Goal: Transaction & Acquisition: Purchase product/service

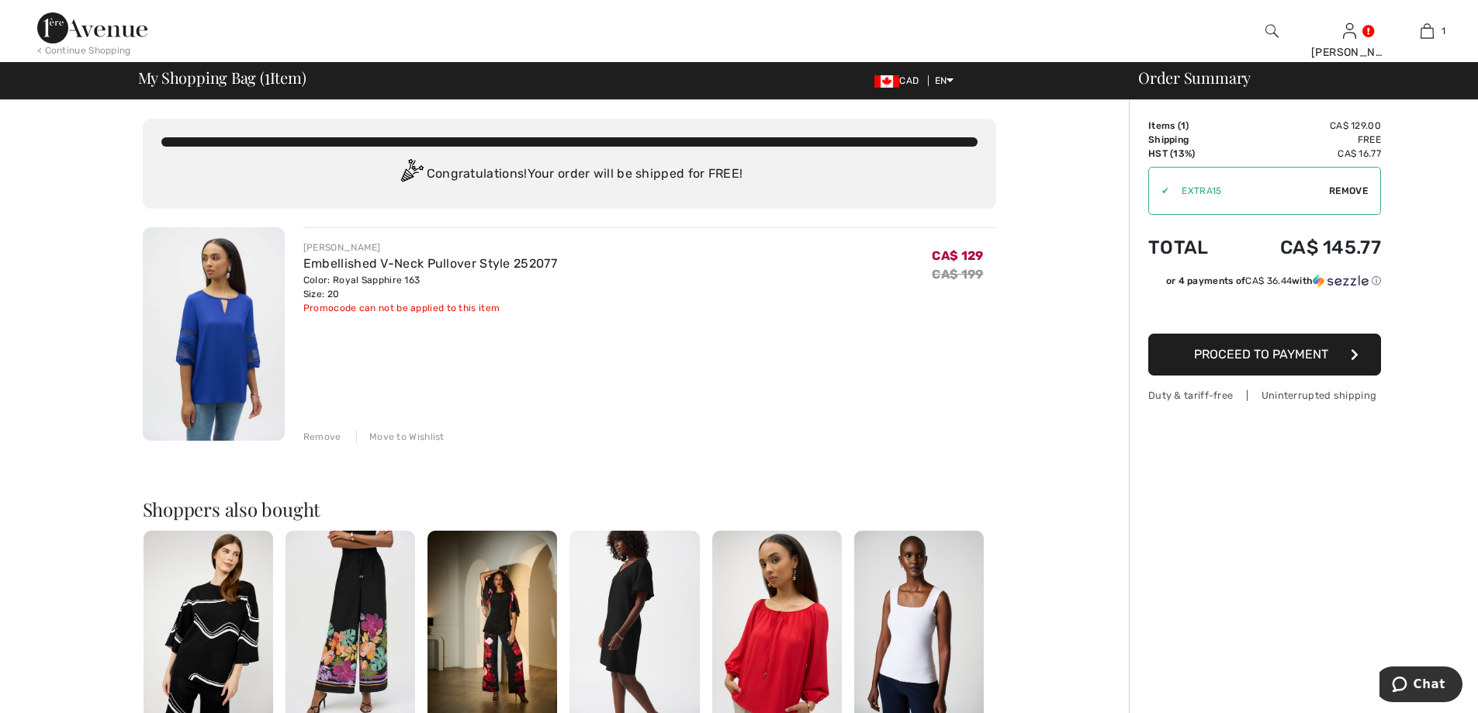
click at [1336, 186] on span "Remove" at bounding box center [1348, 191] width 39 height 14
click at [1178, 188] on input "TEXT" at bounding box center [1243, 191] width 189 height 47
drag, startPoint x: 1187, startPoint y: 189, endPoint x: 1177, endPoint y: 192, distance: 10.4
click at [1177, 192] on input "TEXT" at bounding box center [1243, 191] width 189 height 47
type input "EXTRA15"
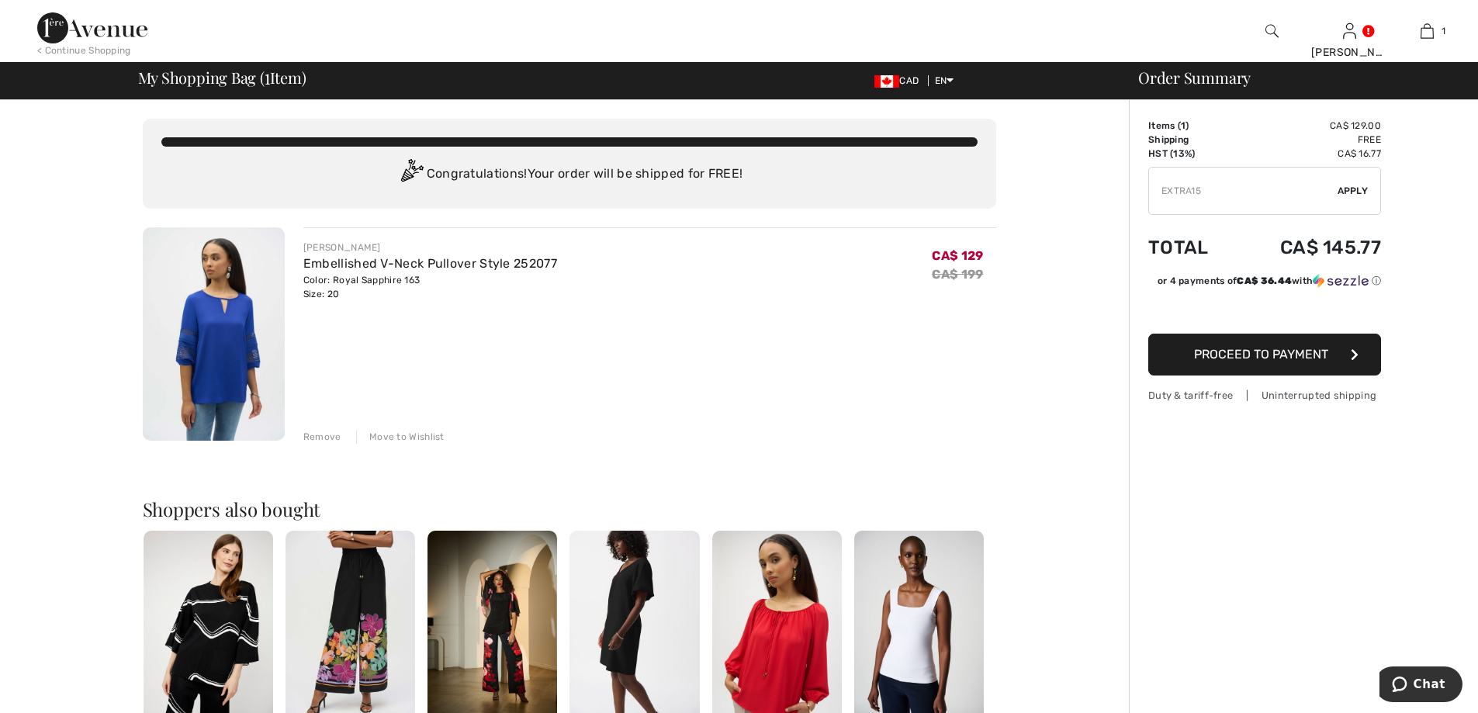
click at [1343, 185] on span "Apply" at bounding box center [1353, 191] width 31 height 14
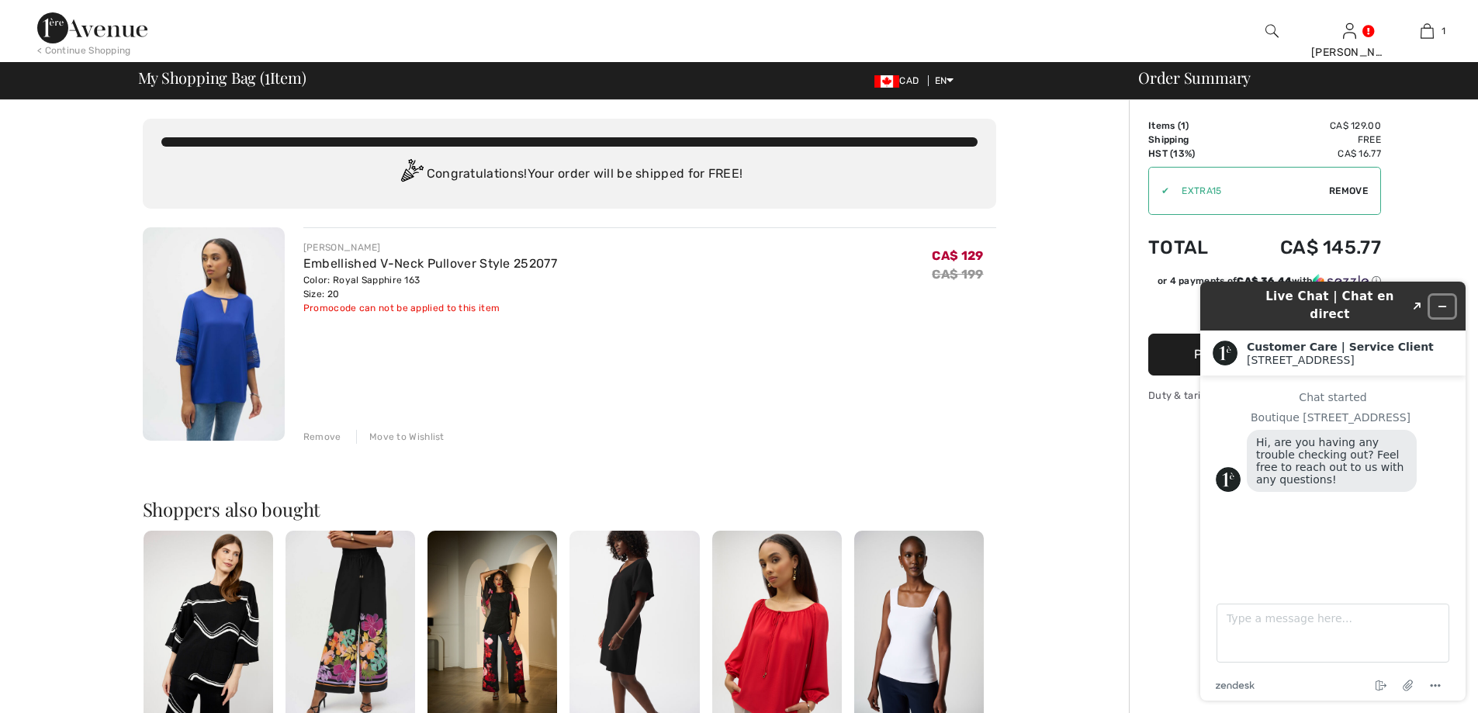
click at [1440, 301] on icon "Minimize widget" at bounding box center [1442, 306] width 11 height 11
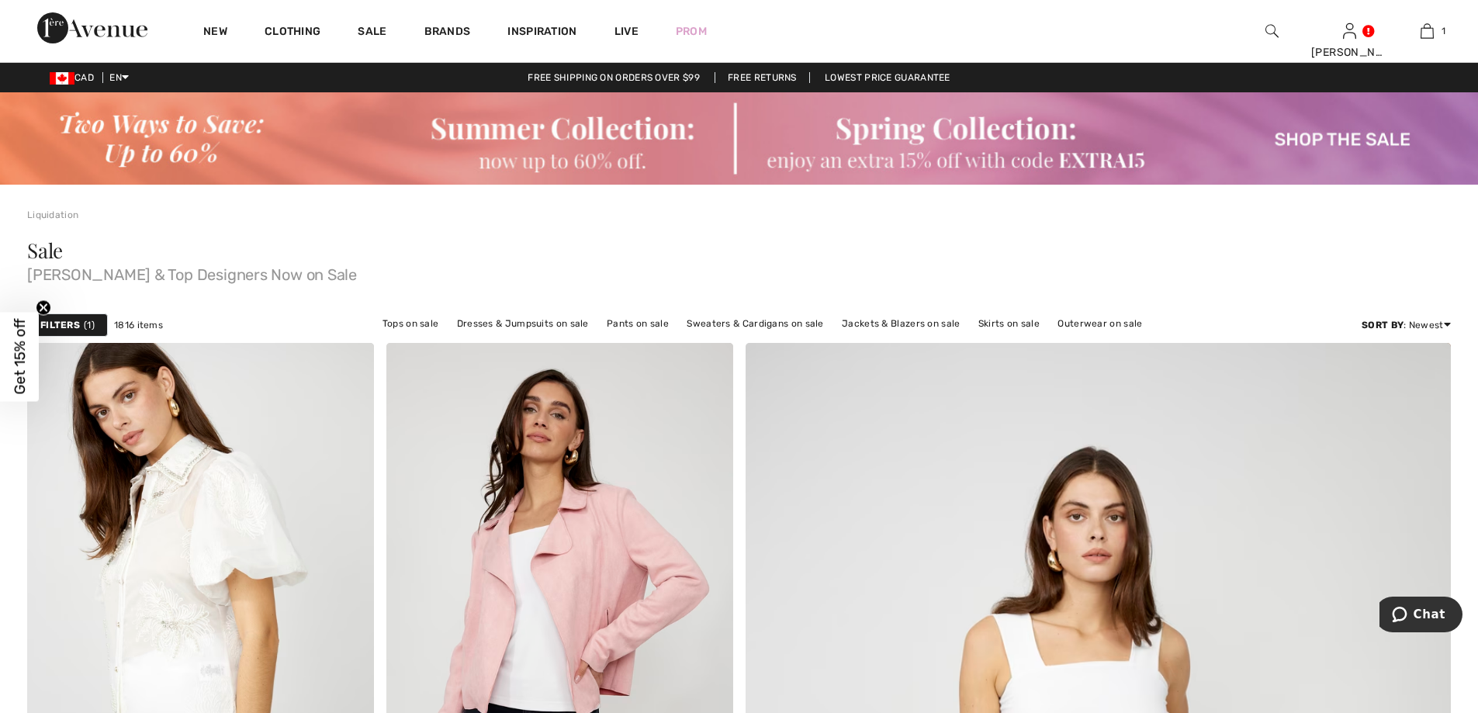
click at [908, 132] on img at bounding box center [739, 138] width 1478 height 92
click at [1296, 140] on img at bounding box center [739, 138] width 1478 height 92
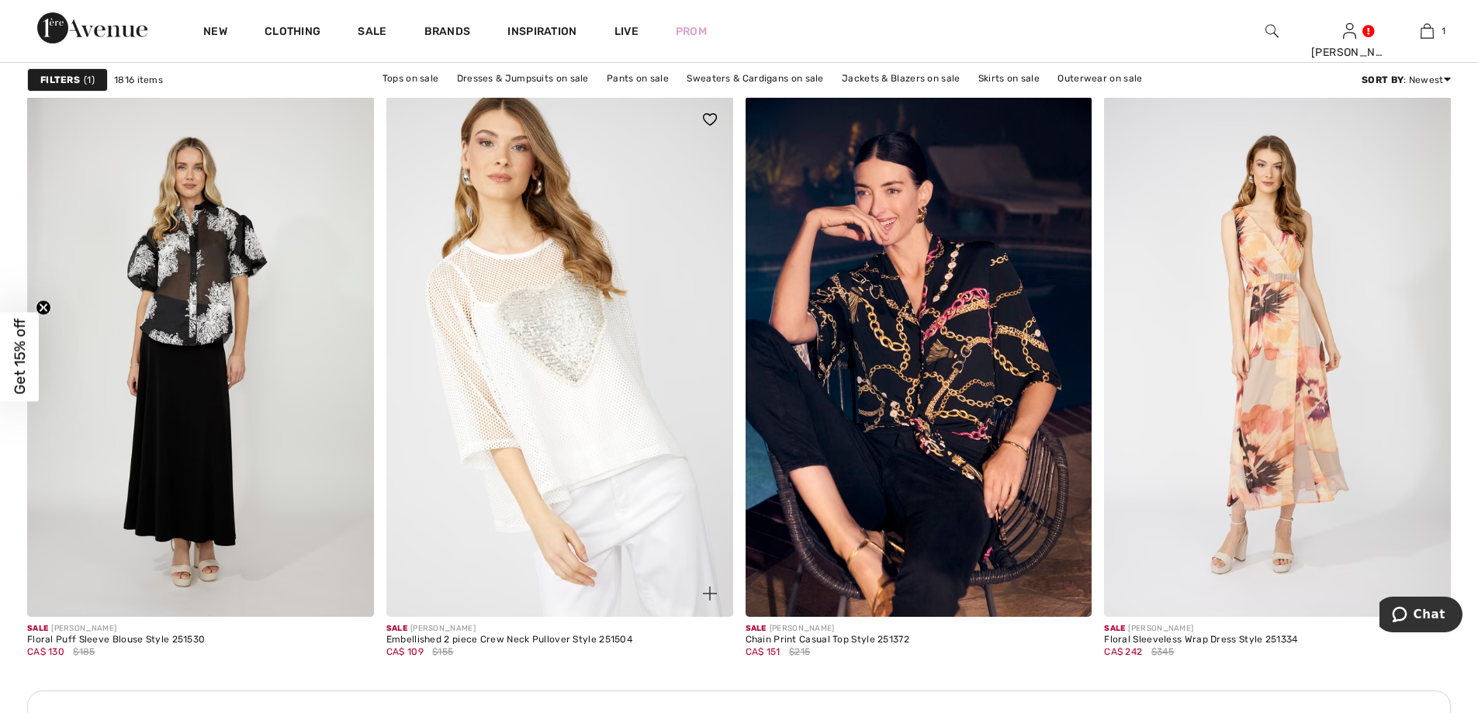
scroll to position [2172, 0]
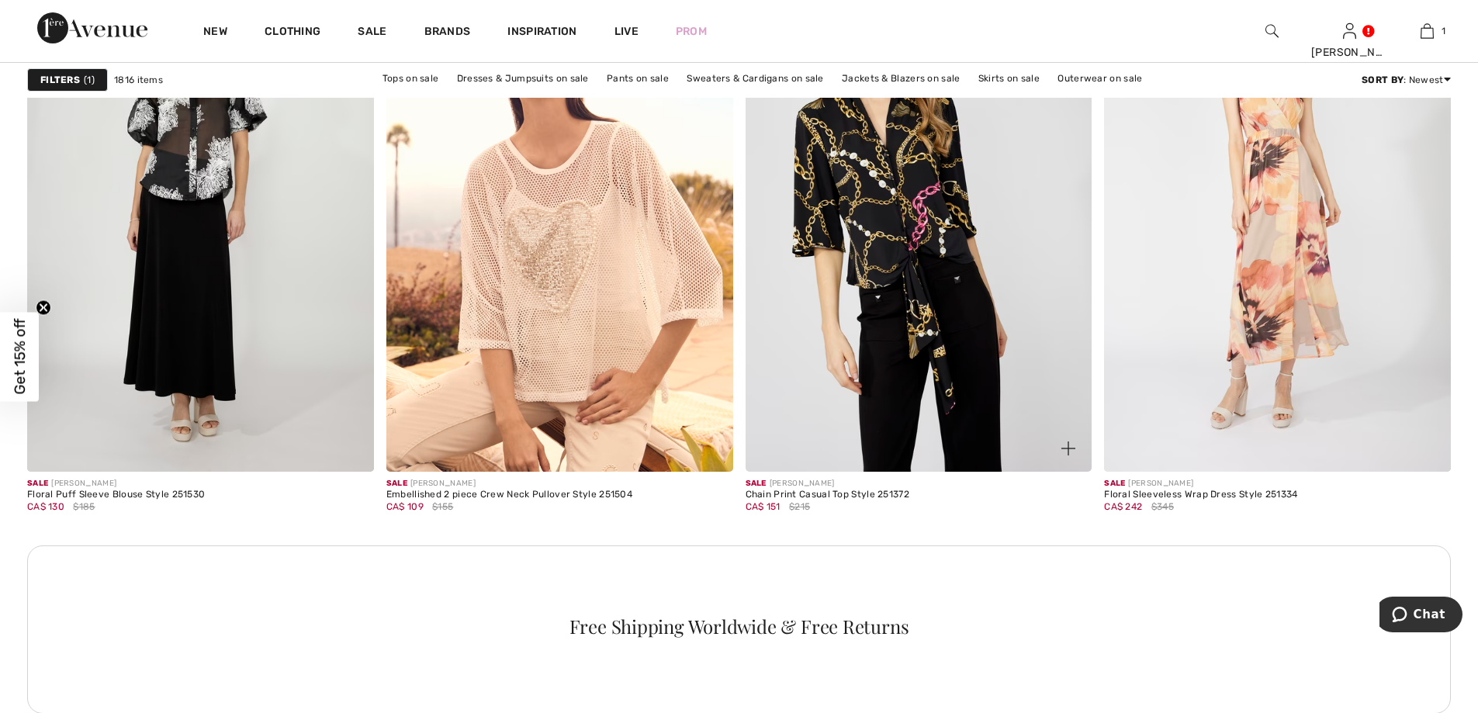
click at [894, 223] on img at bounding box center [919, 211] width 347 height 520
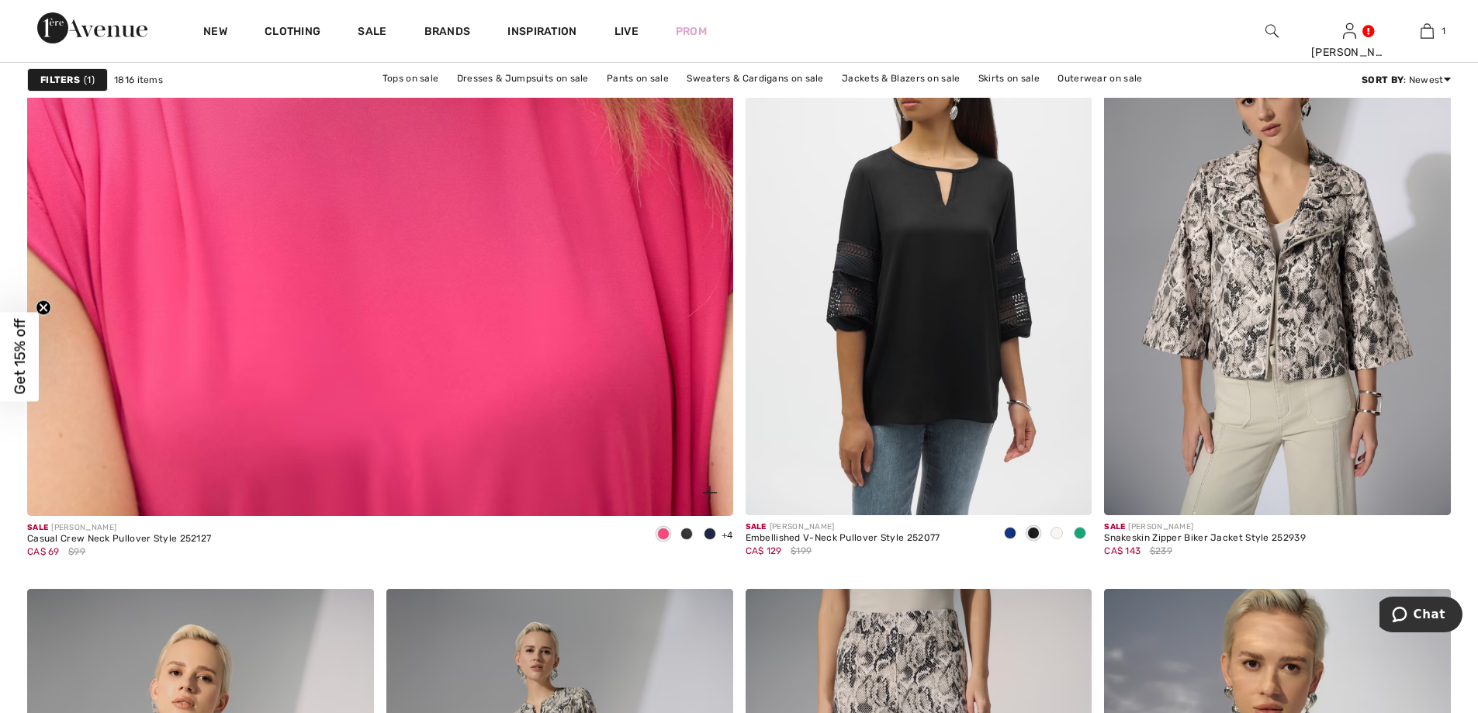
scroll to position [5586, 0]
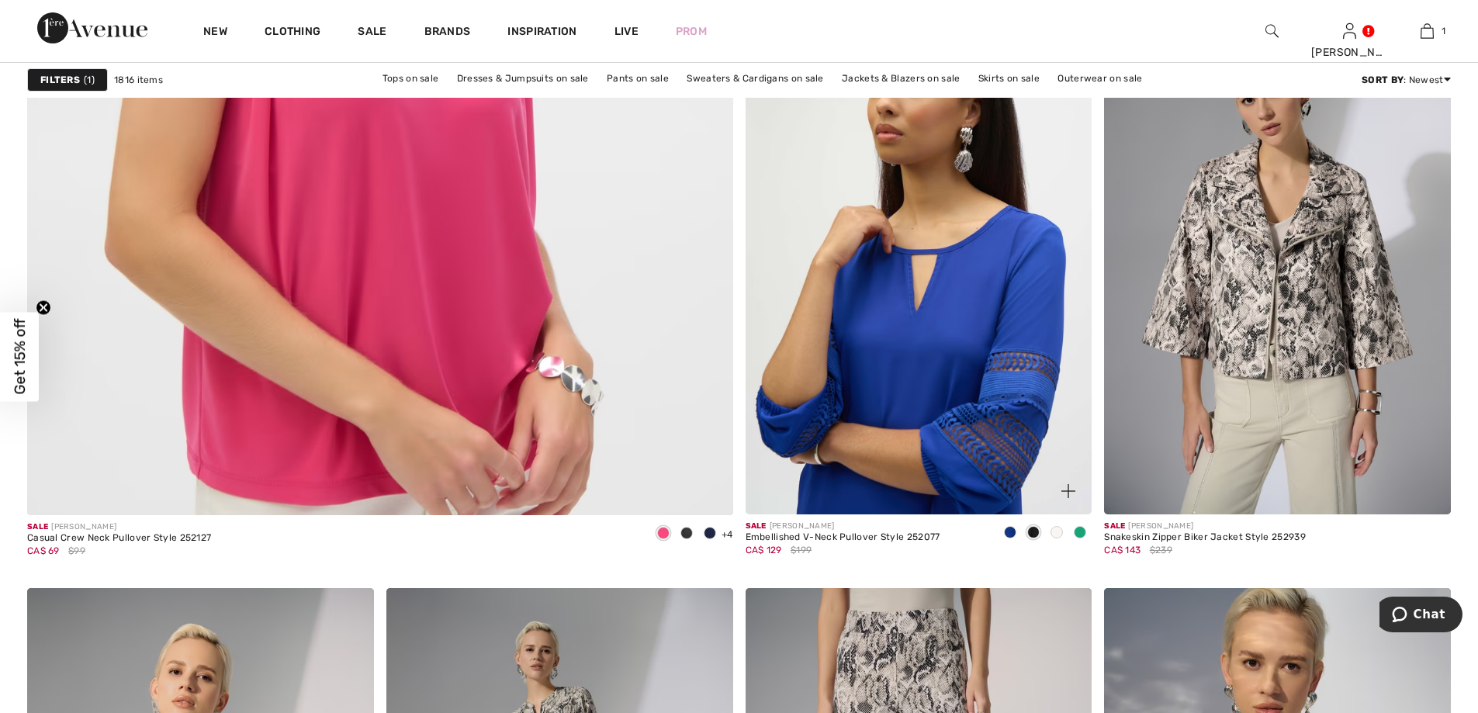
click at [964, 370] on img at bounding box center [919, 255] width 347 height 520
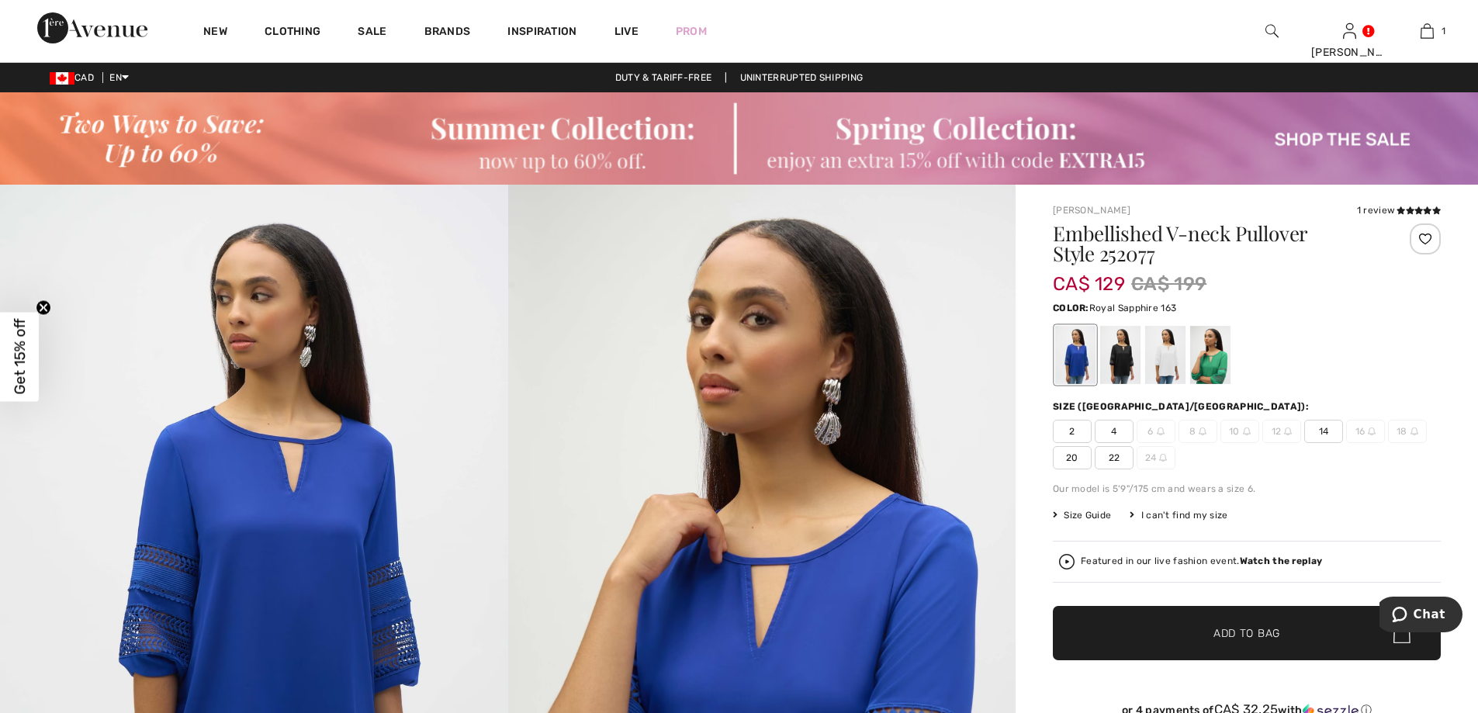
click at [1075, 365] on div at bounding box center [1075, 355] width 40 height 58
click at [1070, 459] on span "20" at bounding box center [1072, 457] width 39 height 23
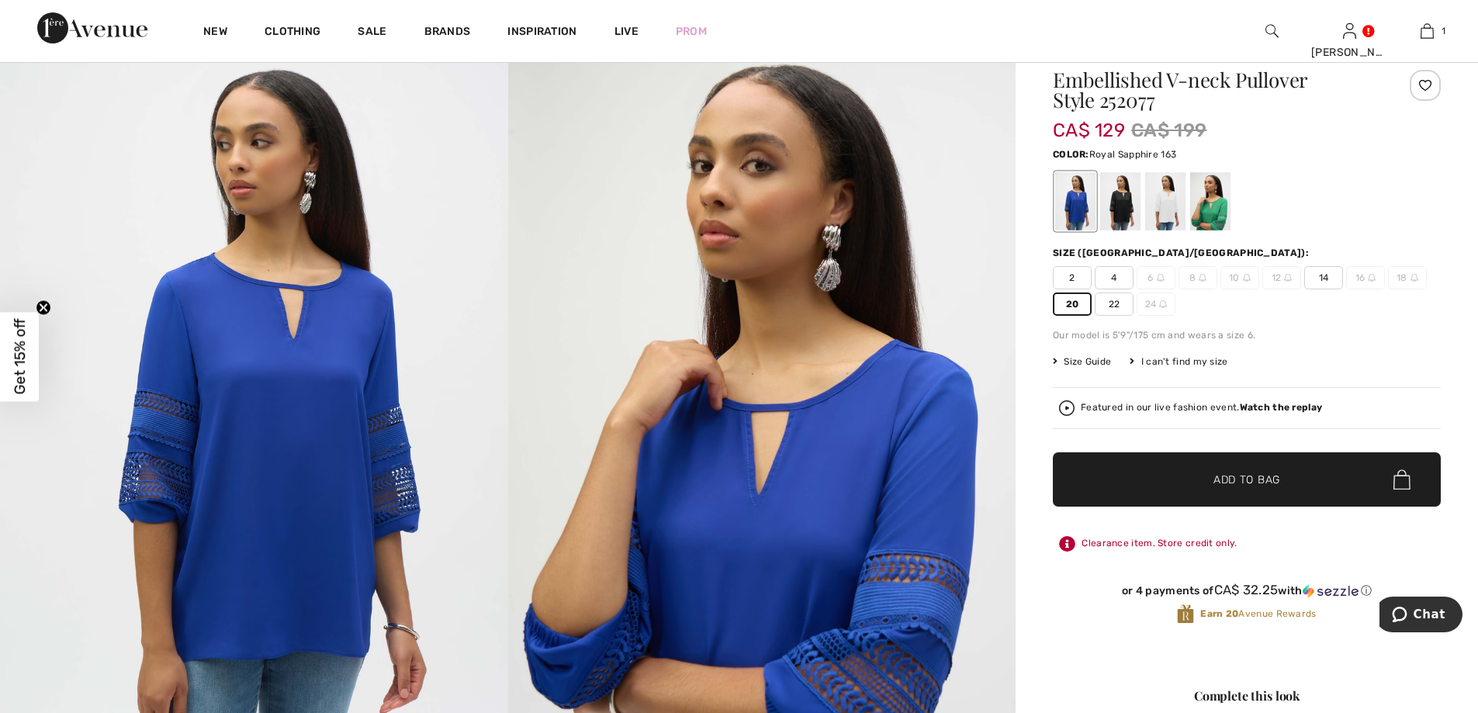
scroll to position [155, 0]
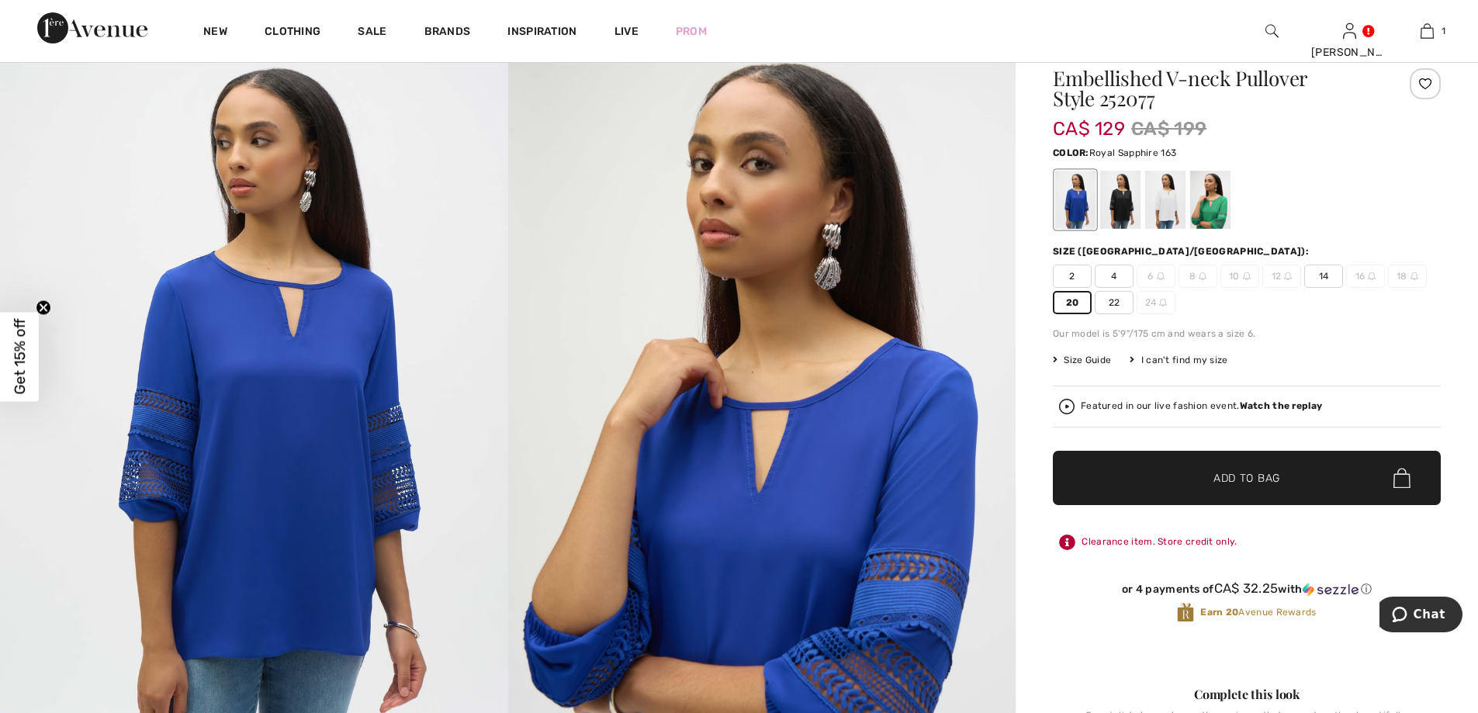
click at [1215, 477] on span "Add to Bag" at bounding box center [1246, 478] width 67 height 16
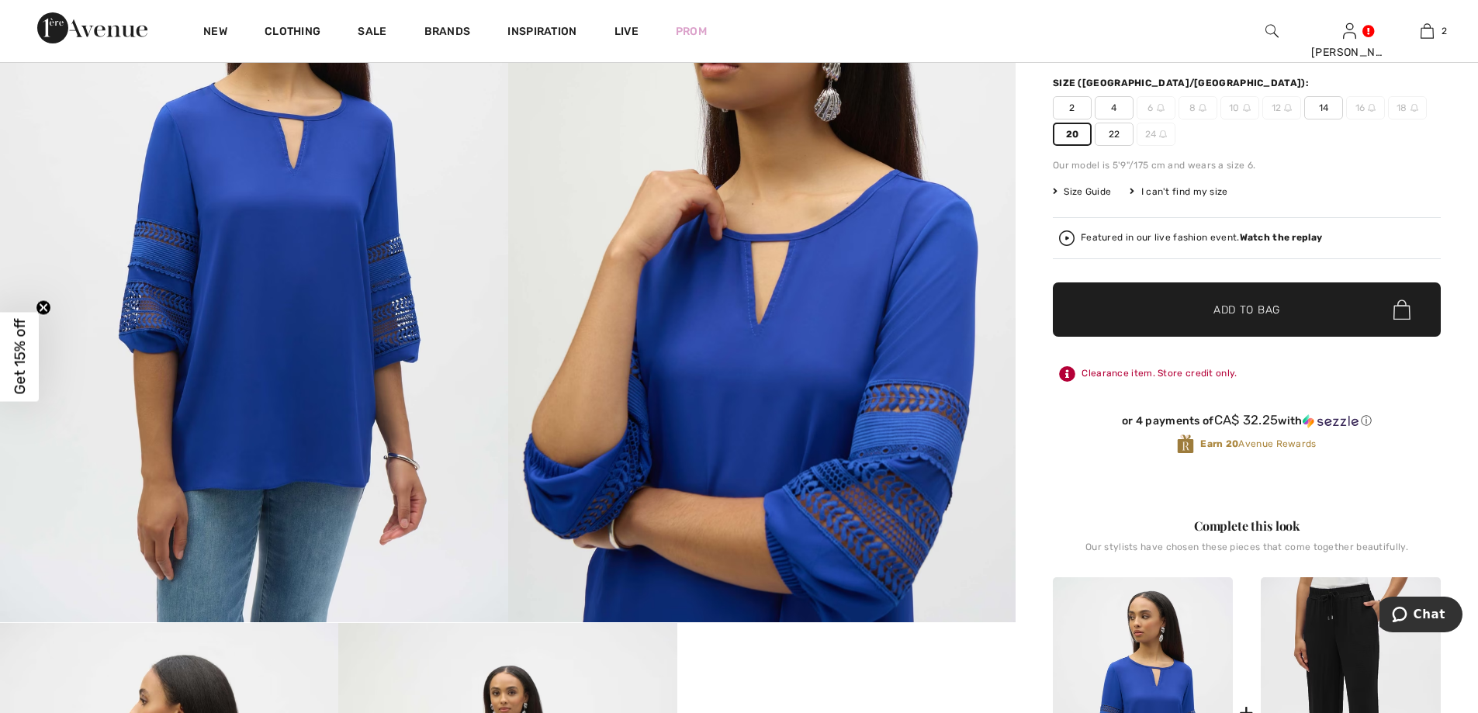
scroll to position [310, 0]
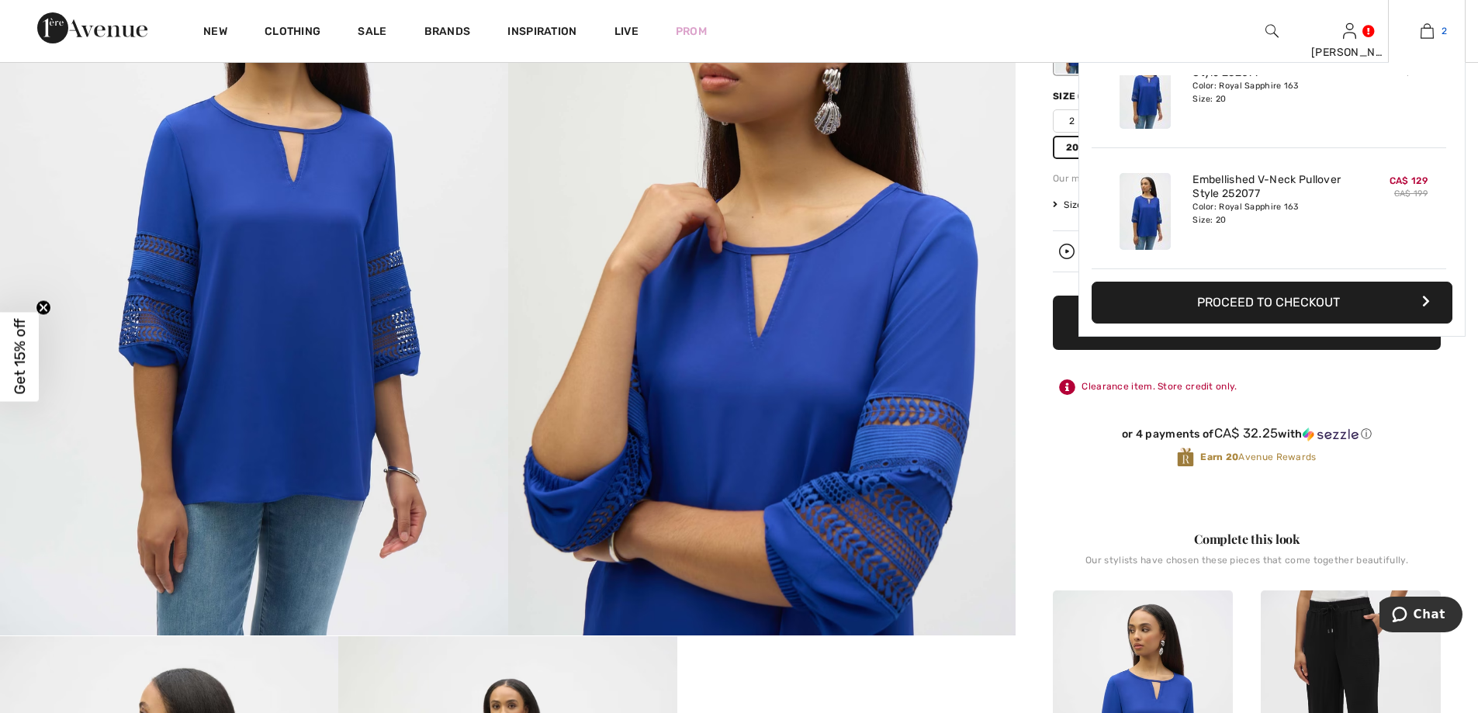
click at [1425, 26] on img at bounding box center [1427, 31] width 13 height 19
click at [1319, 296] on button "Proceed to Checkout" at bounding box center [1272, 303] width 361 height 42
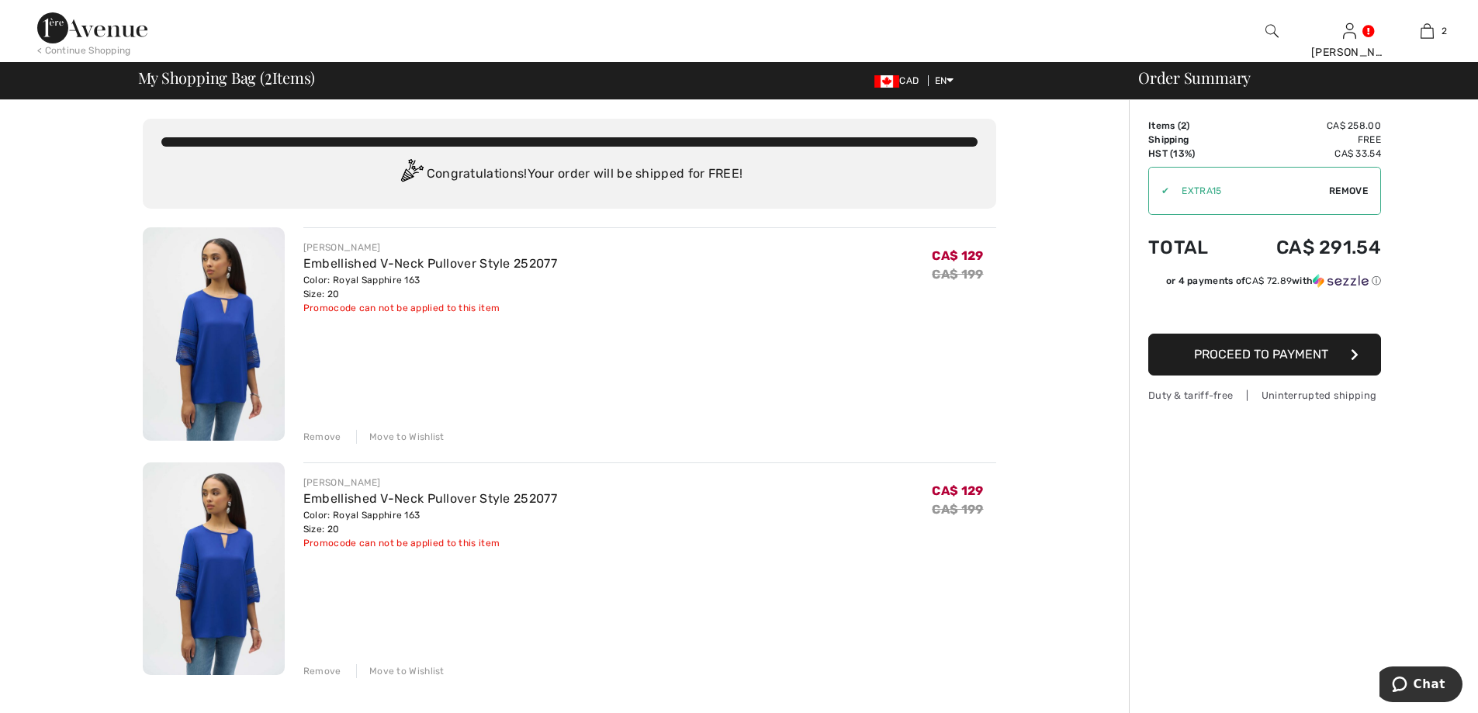
click at [311, 673] on div "Remove" at bounding box center [322, 671] width 38 height 14
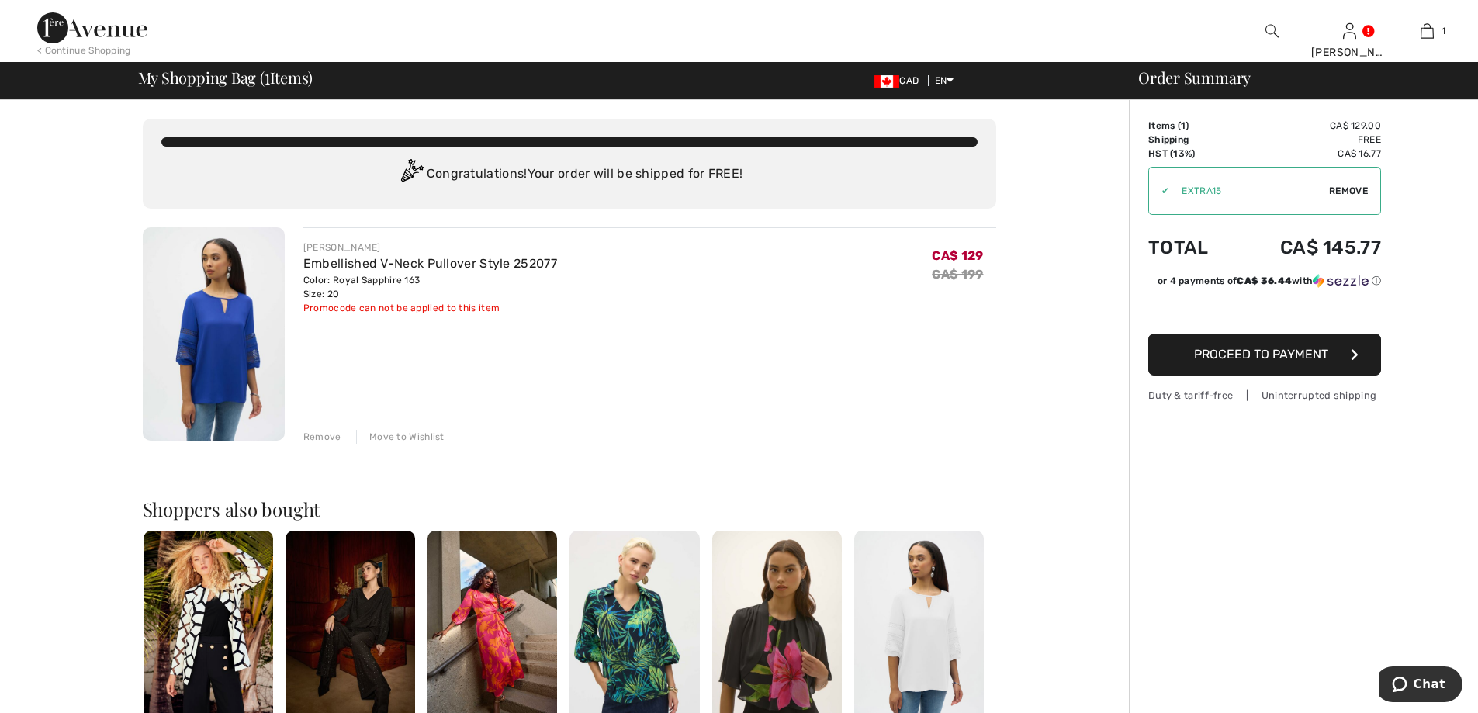
click at [311, 436] on div "Remove" at bounding box center [322, 437] width 38 height 14
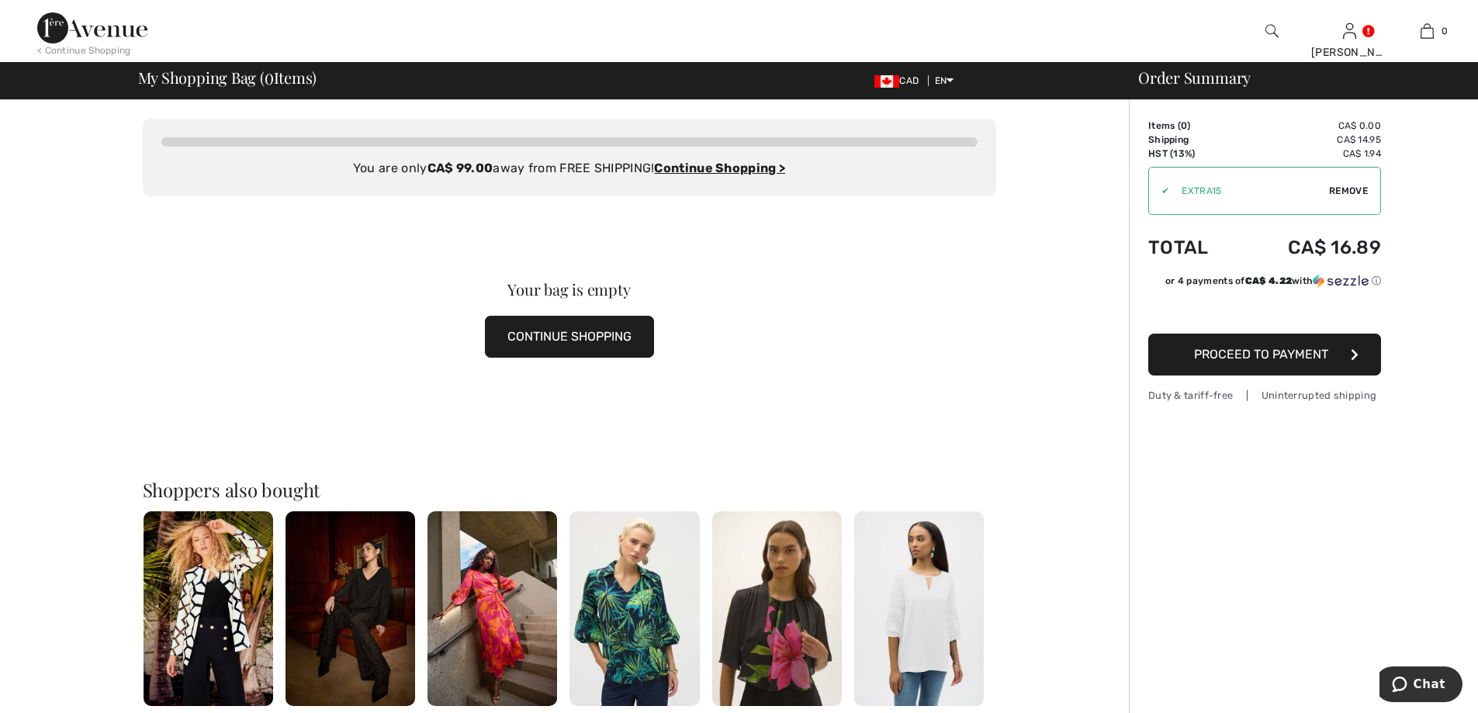
click at [524, 331] on button "CONTINUE SHOPPING" at bounding box center [569, 337] width 169 height 42
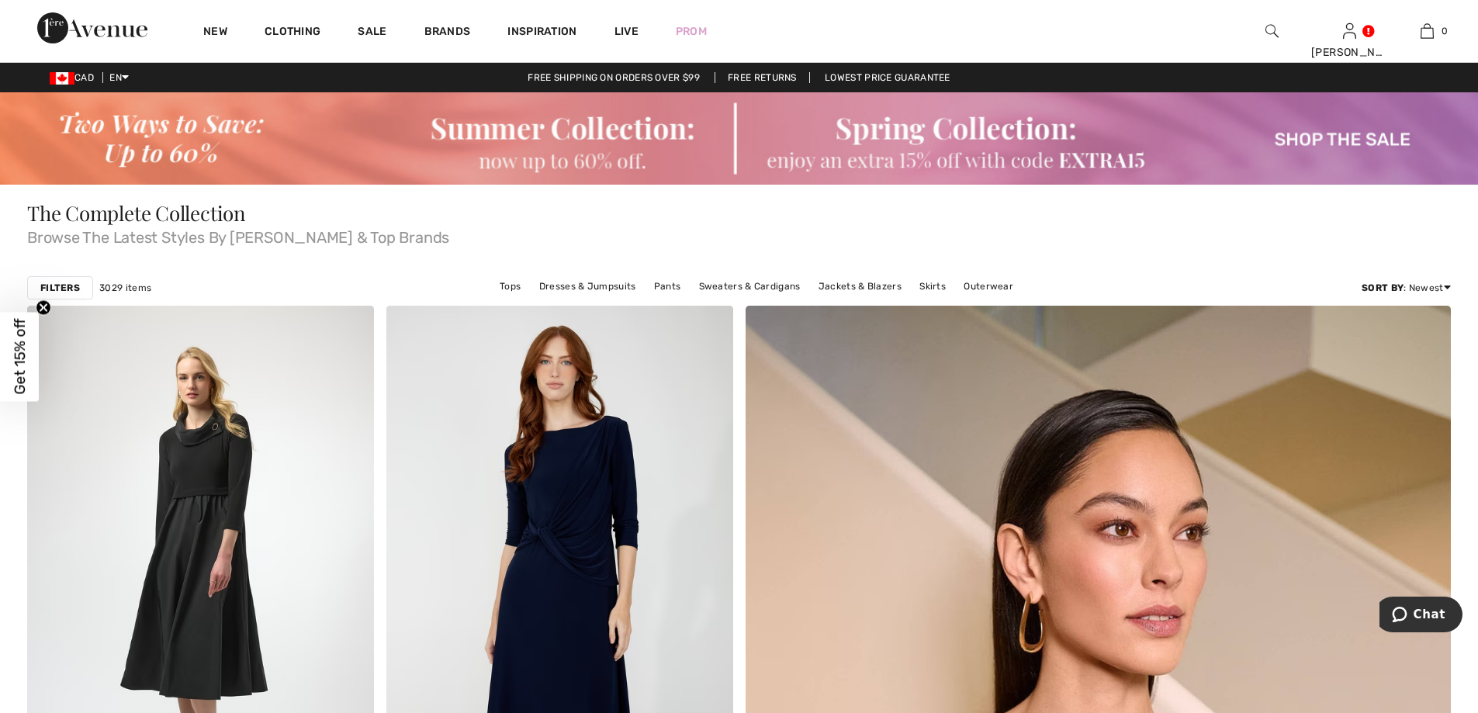
click at [1302, 134] on img at bounding box center [739, 138] width 1478 height 92
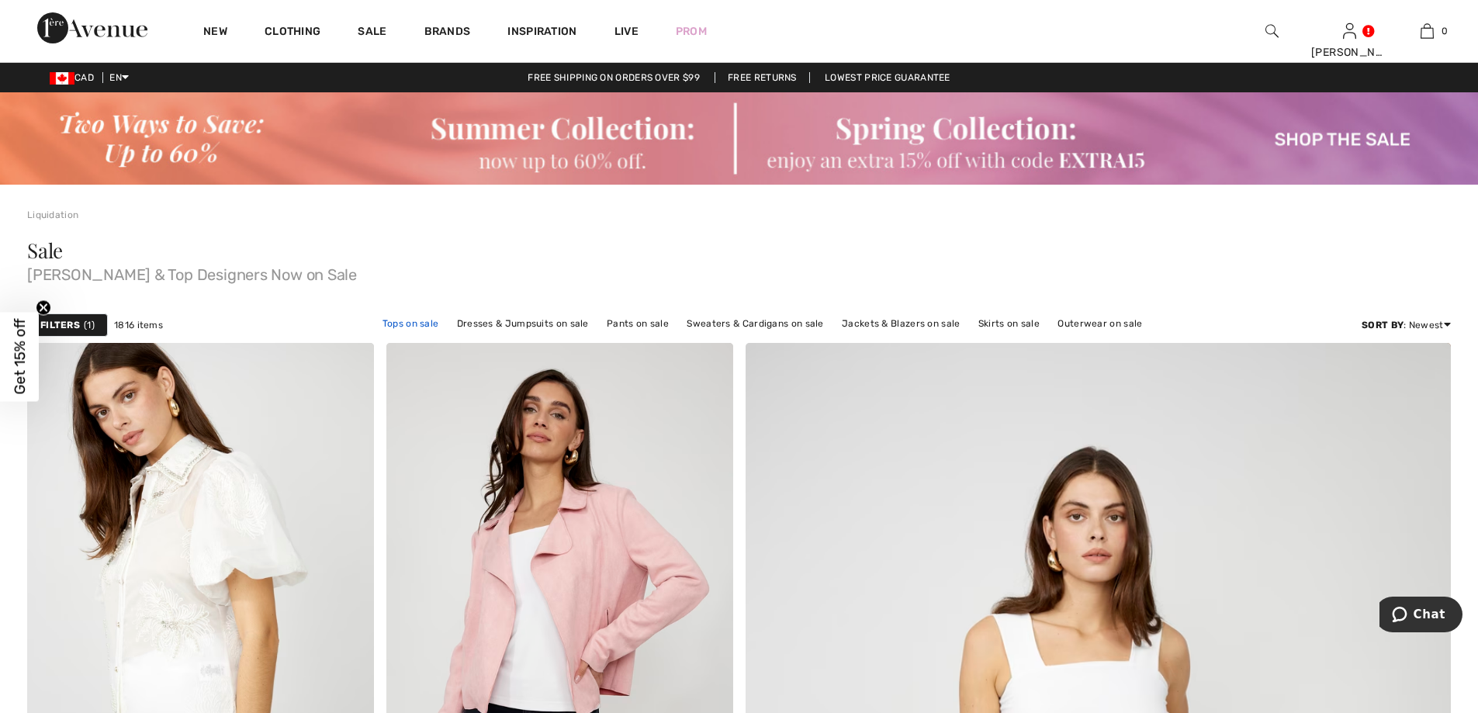
click at [406, 324] on link "Tops on sale" at bounding box center [411, 323] width 72 height 20
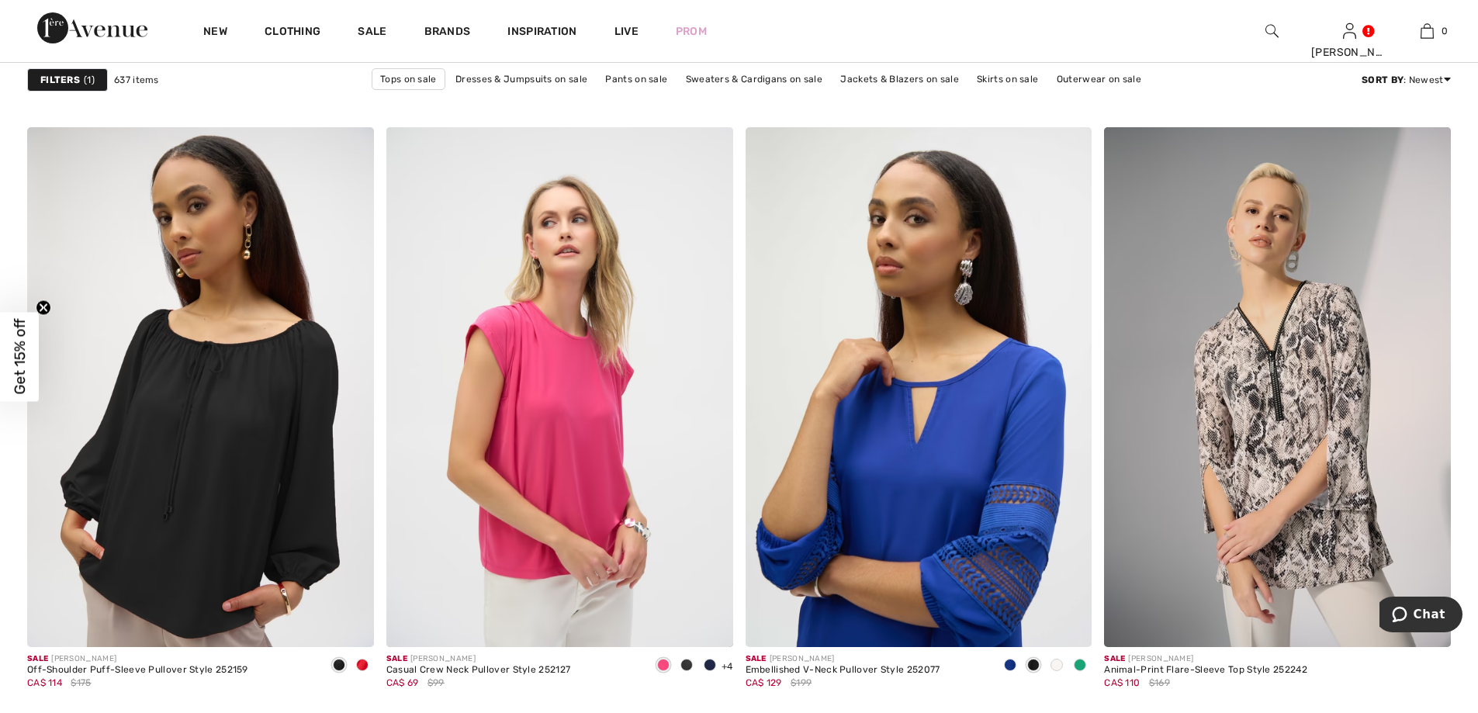
scroll to position [2793, 0]
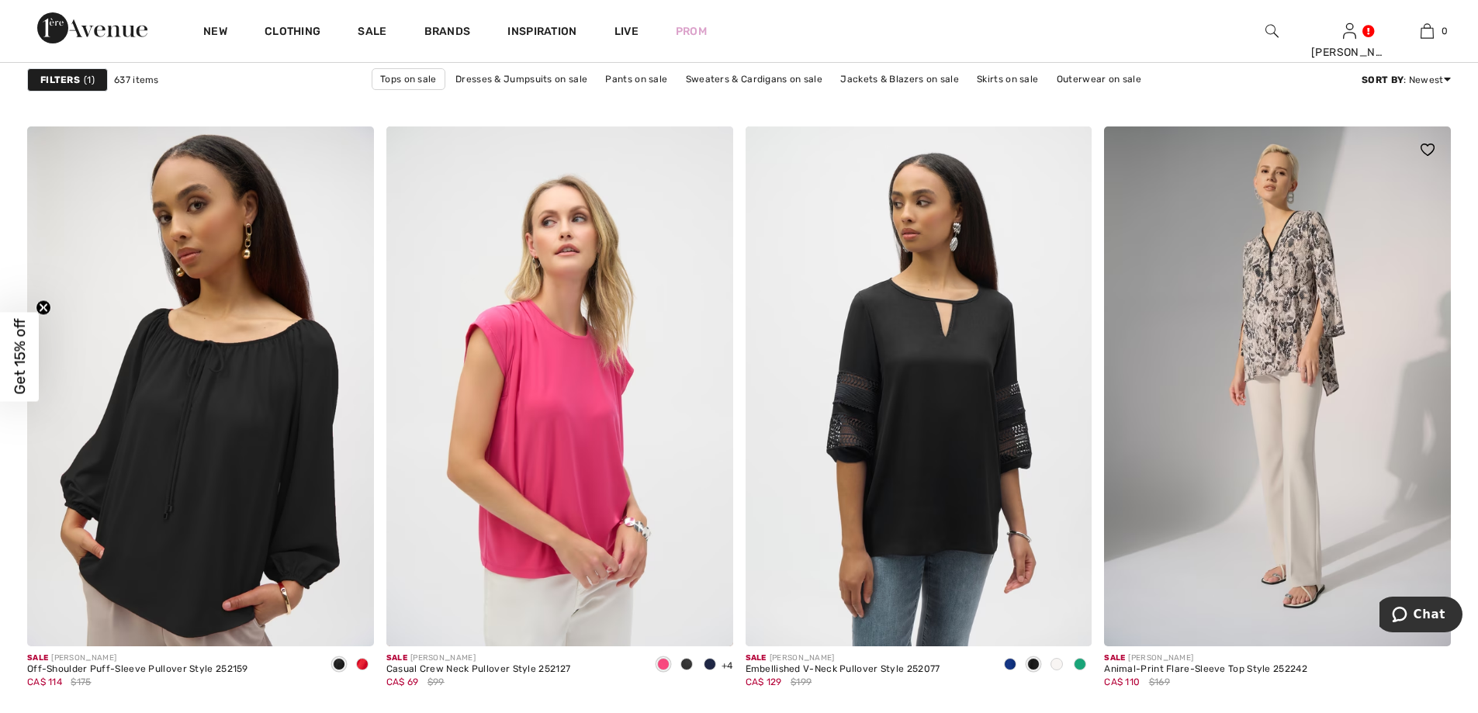
click at [1269, 354] on img at bounding box center [1277, 386] width 347 height 520
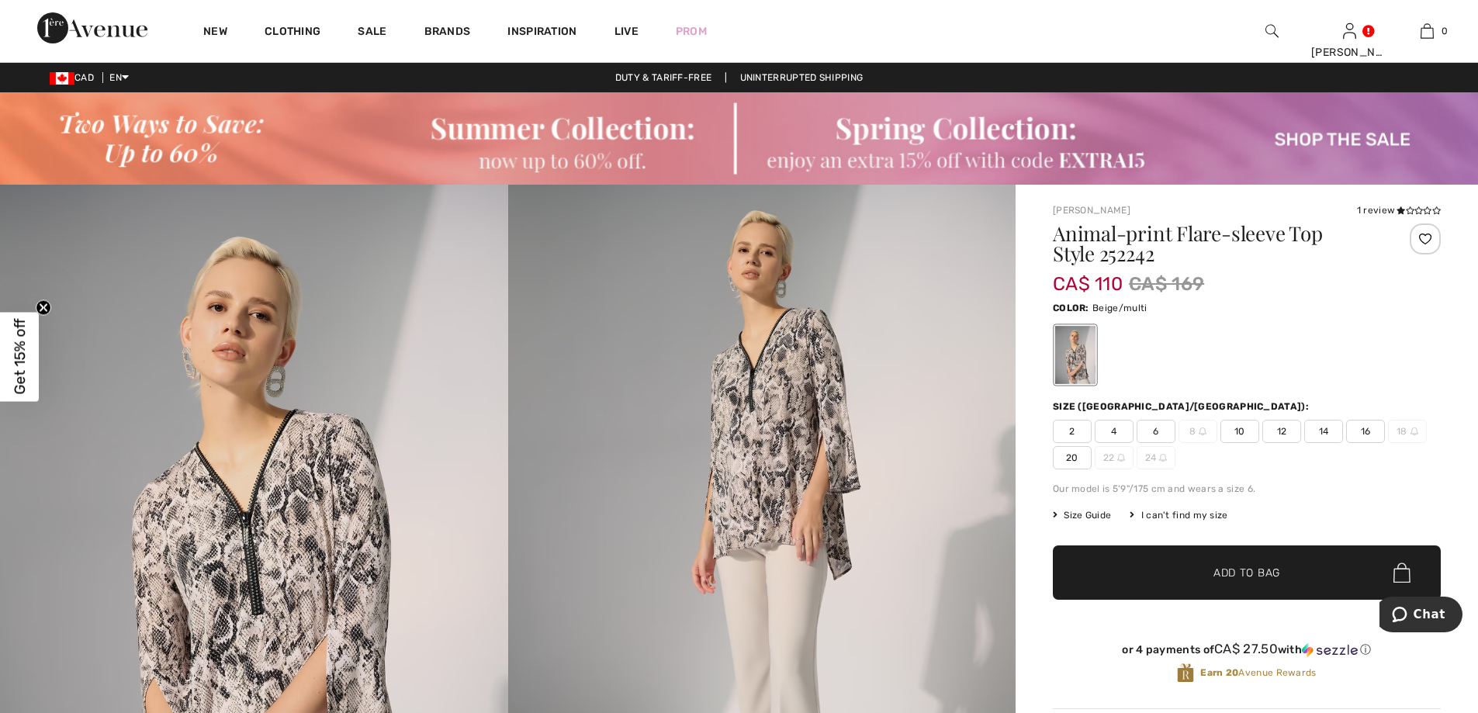
click at [1074, 453] on span "20" at bounding box center [1072, 457] width 39 height 23
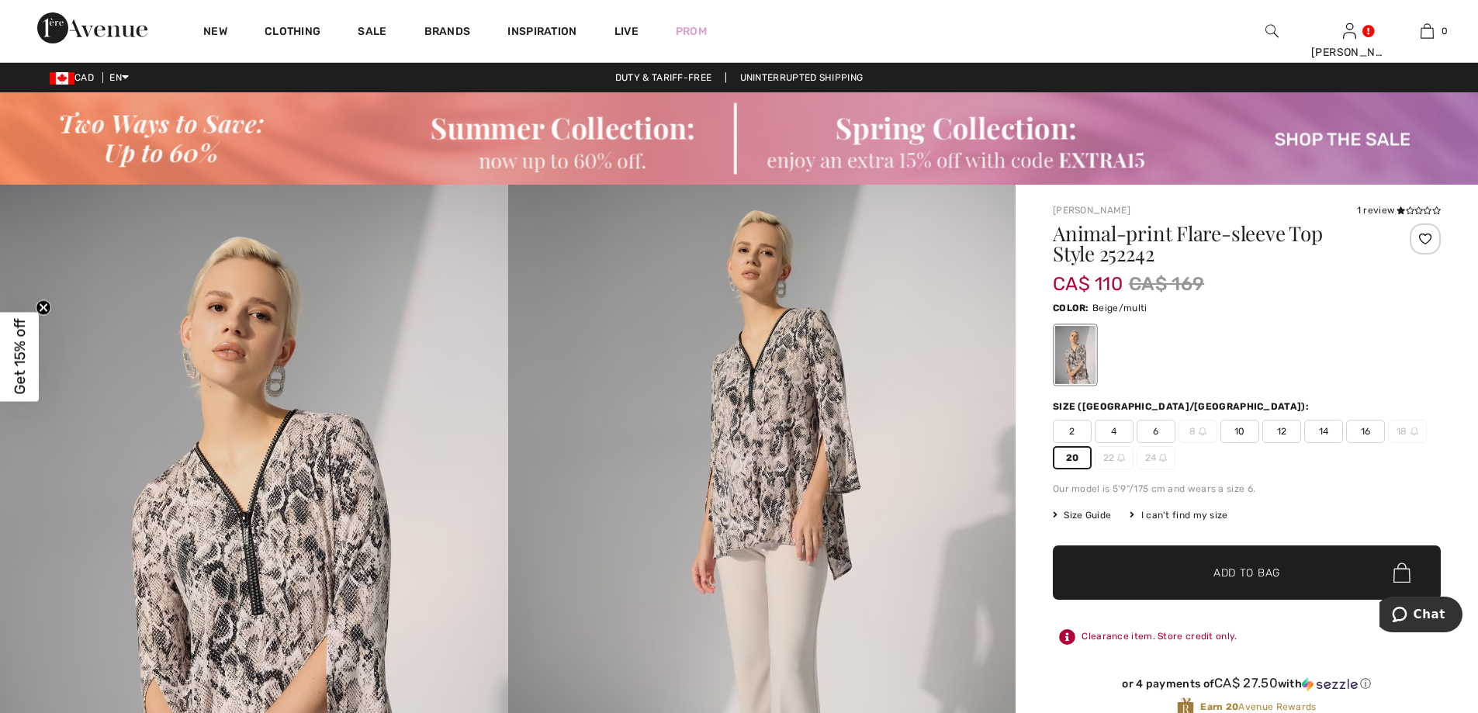
click at [1204, 567] on span "✔ Added to Bag" at bounding box center [1223, 573] width 95 height 16
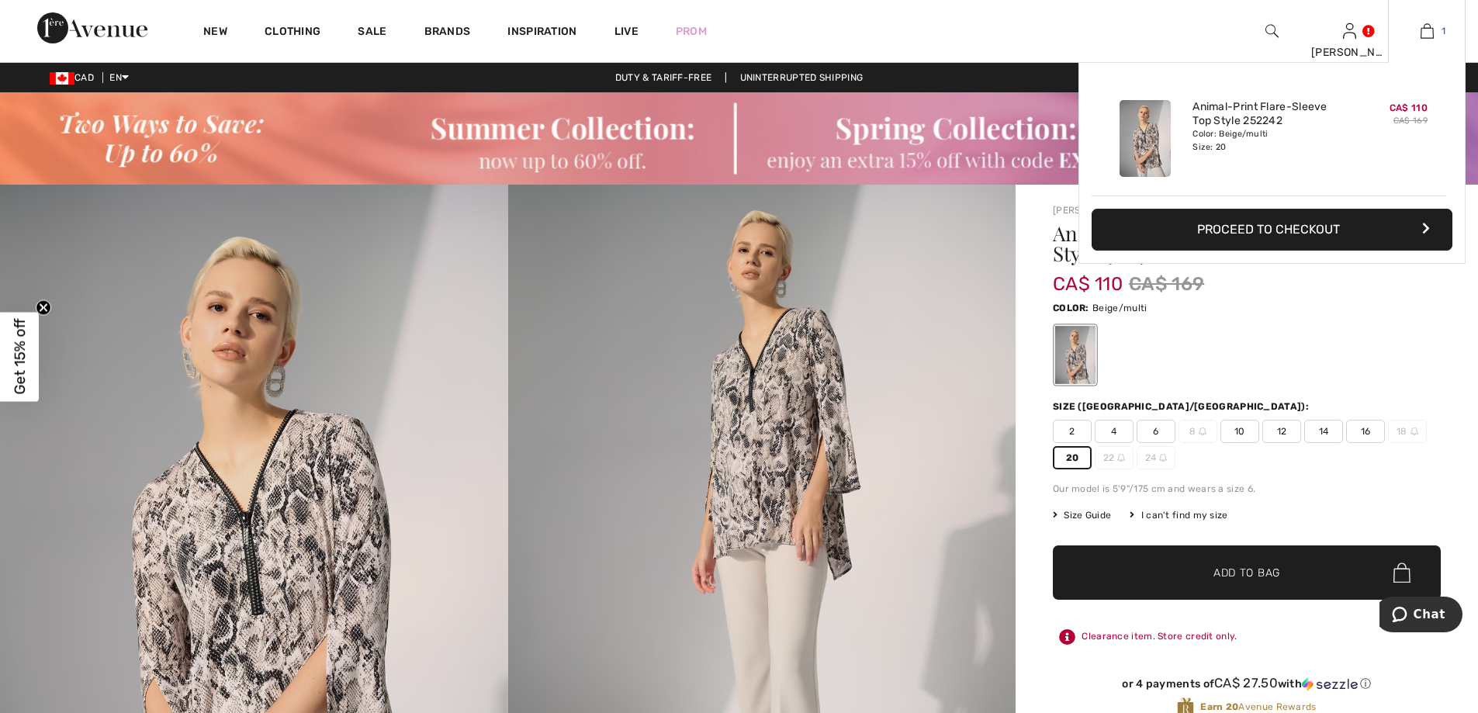
click at [1421, 35] on img at bounding box center [1427, 31] width 13 height 19
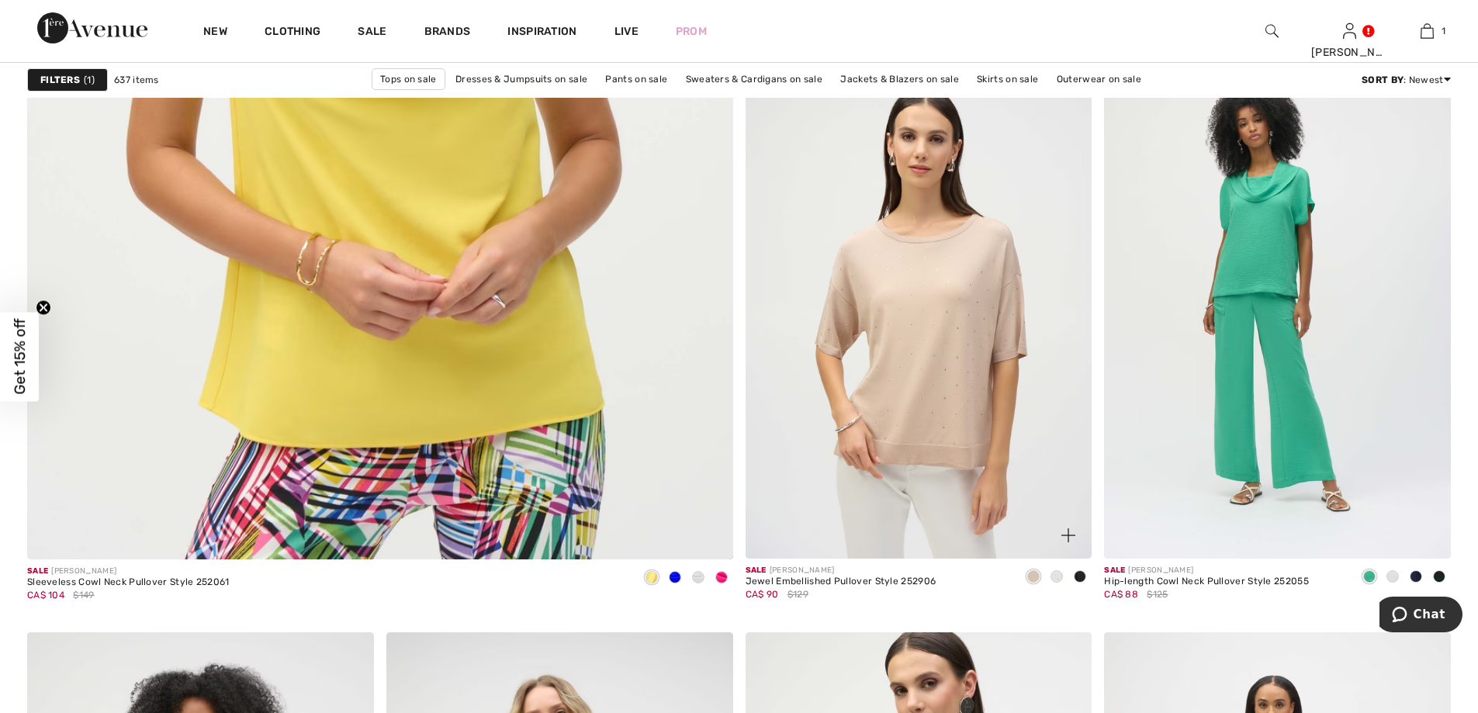
scroll to position [5509, 0]
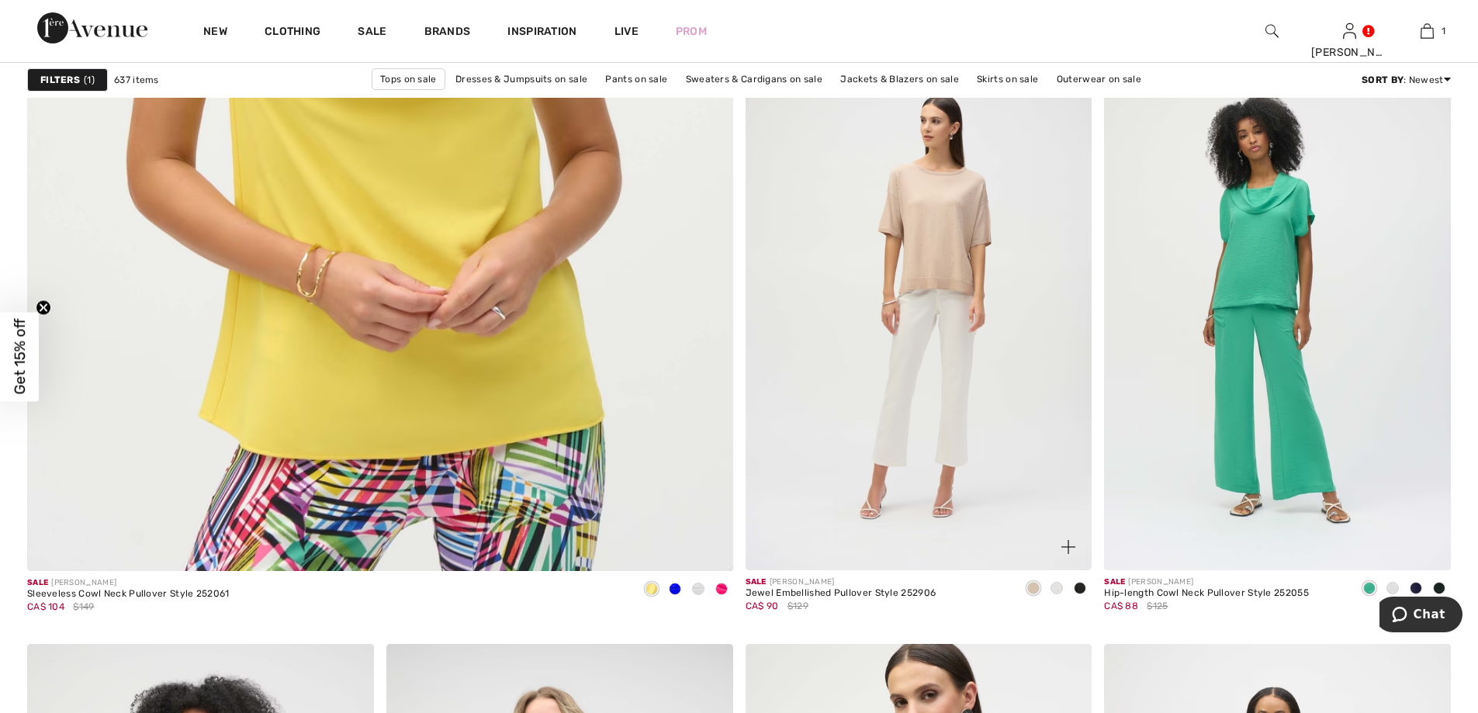
click at [934, 237] on img at bounding box center [919, 310] width 347 height 520
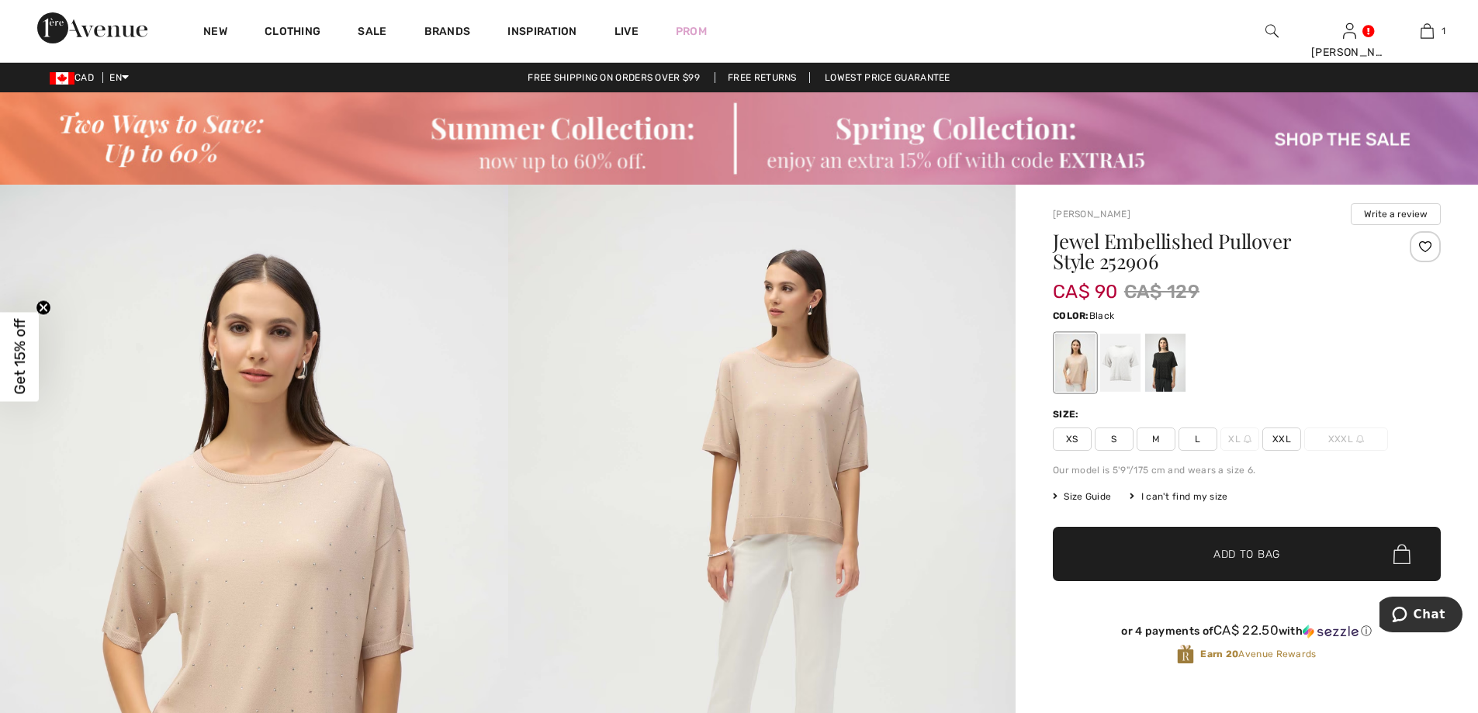
click at [1167, 359] on div at bounding box center [1165, 363] width 40 height 58
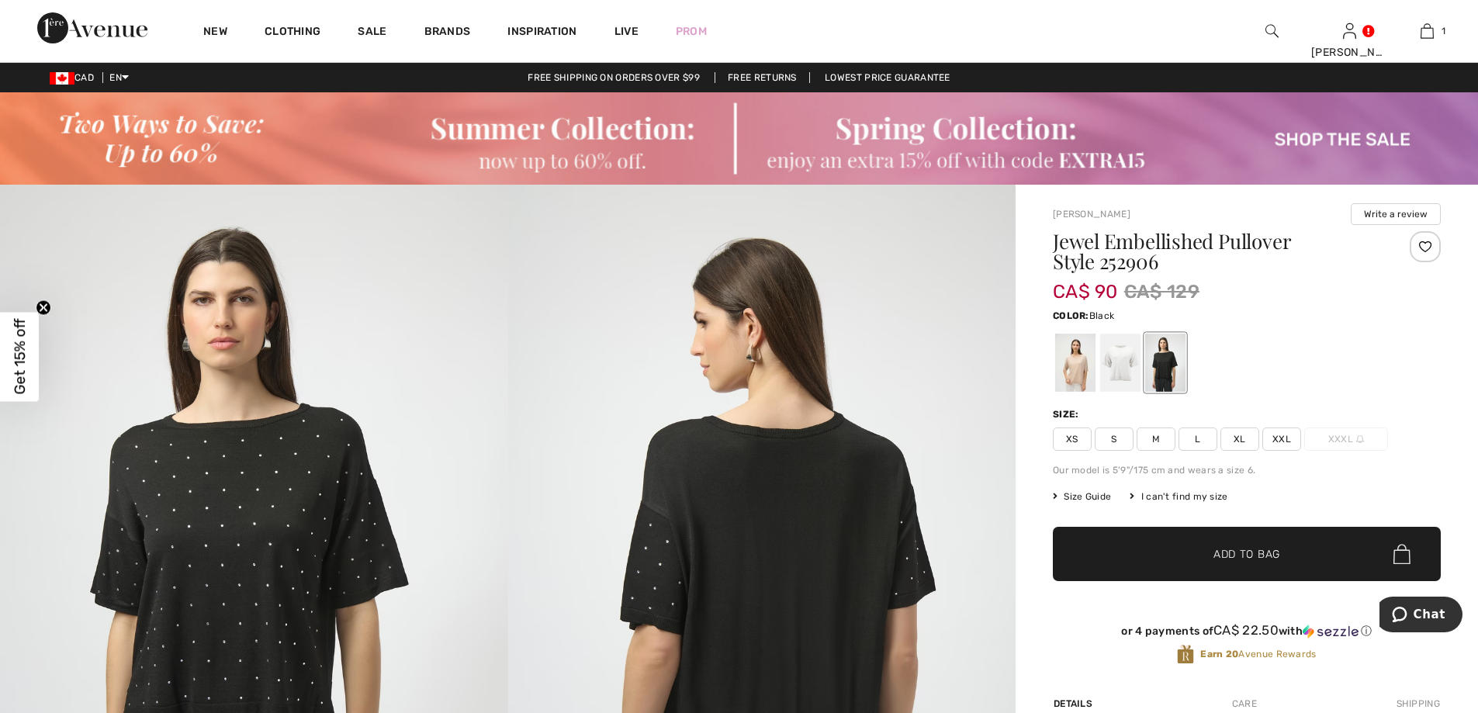
click at [230, 466] on img at bounding box center [254, 565] width 508 height 761
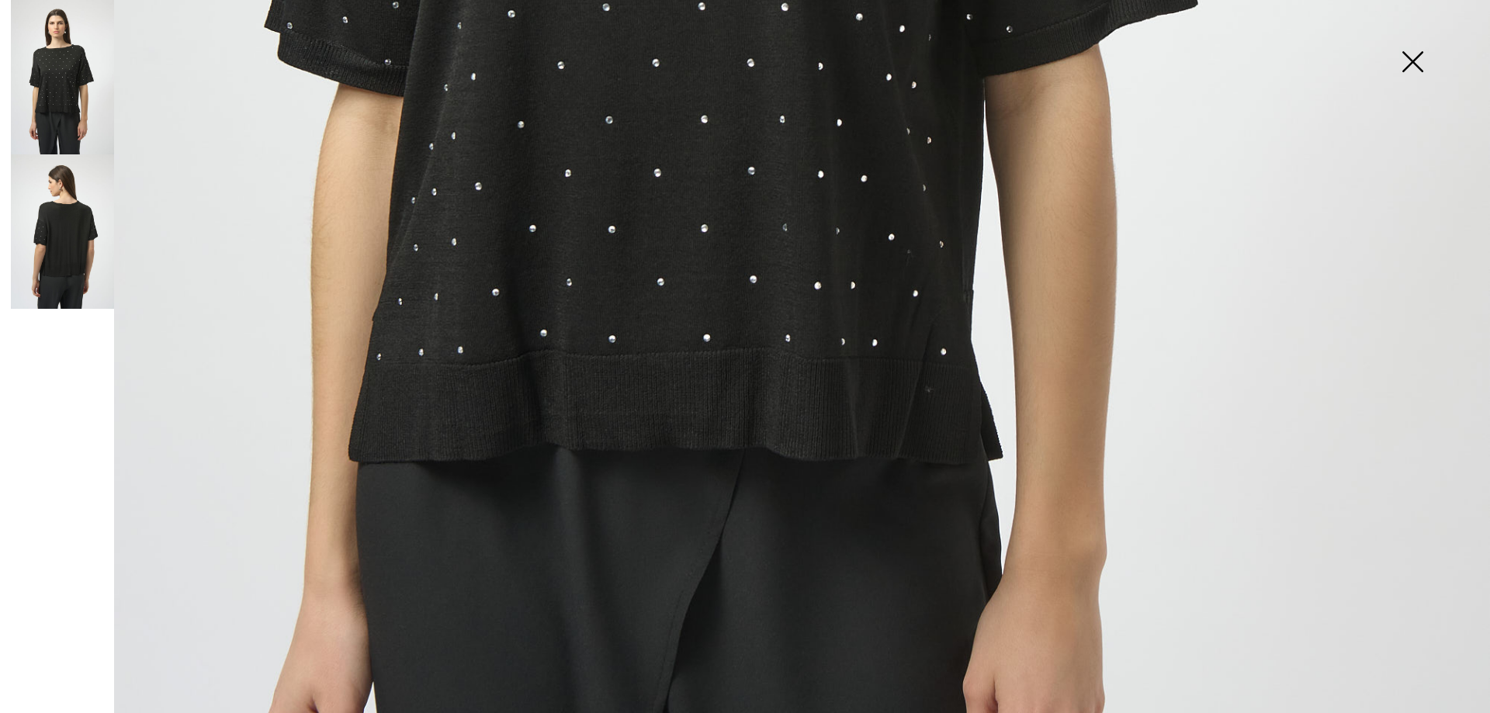
scroll to position [1241, 0]
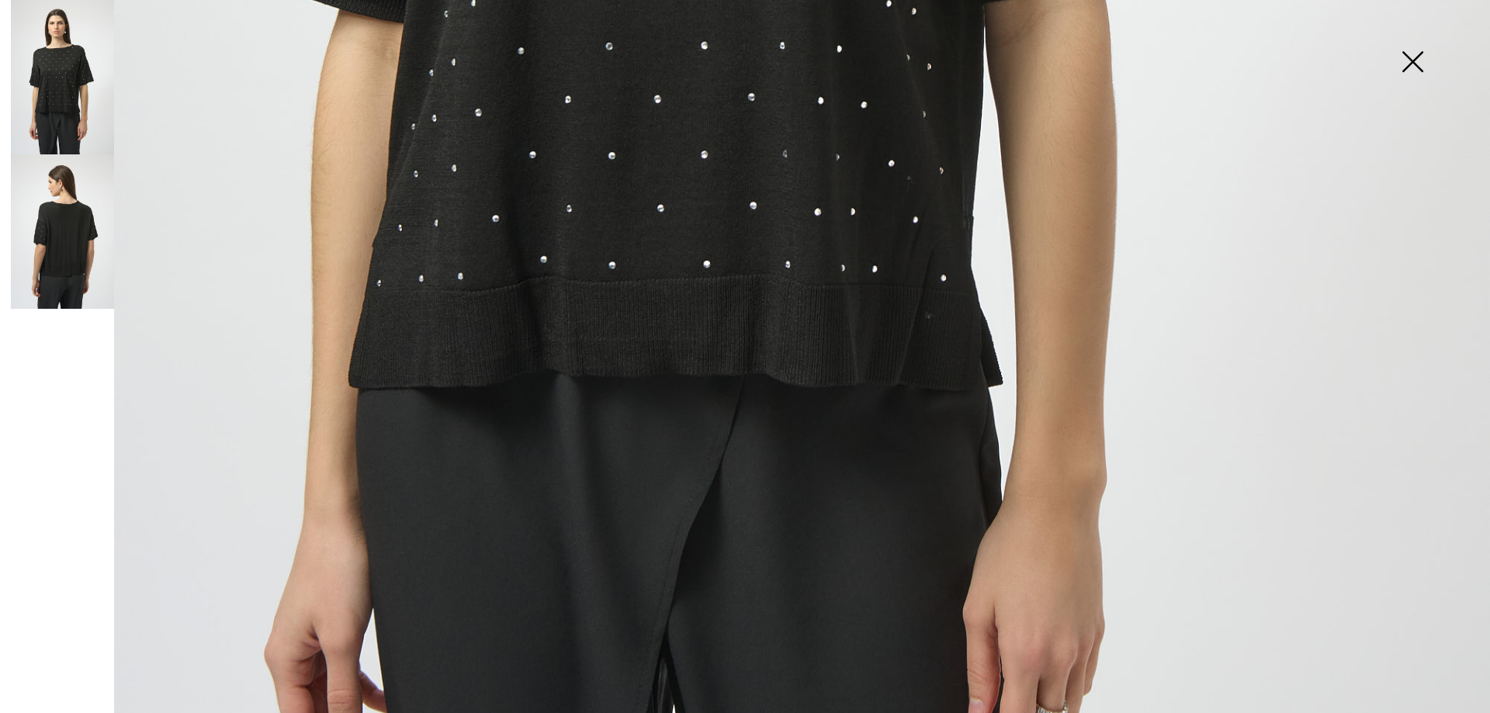
click at [77, 269] on img at bounding box center [62, 231] width 103 height 154
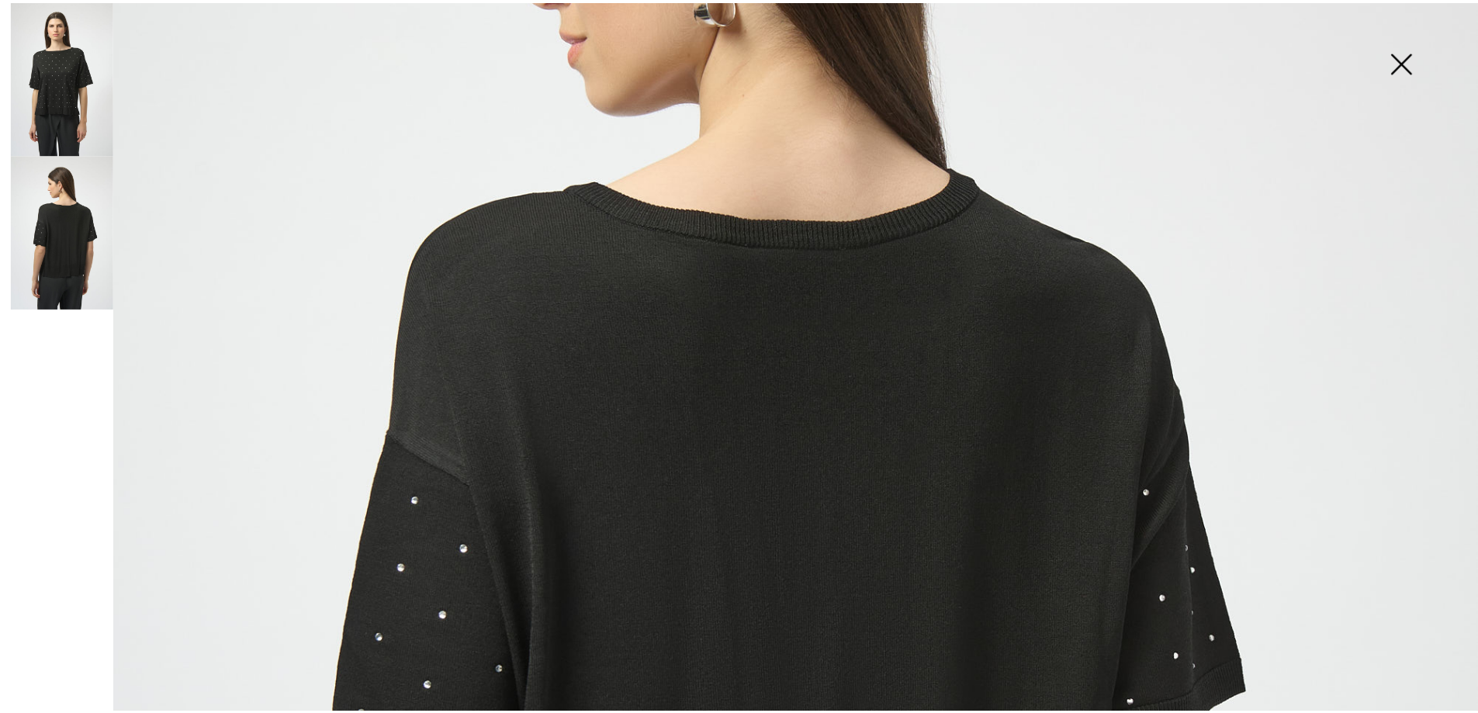
scroll to position [466, 0]
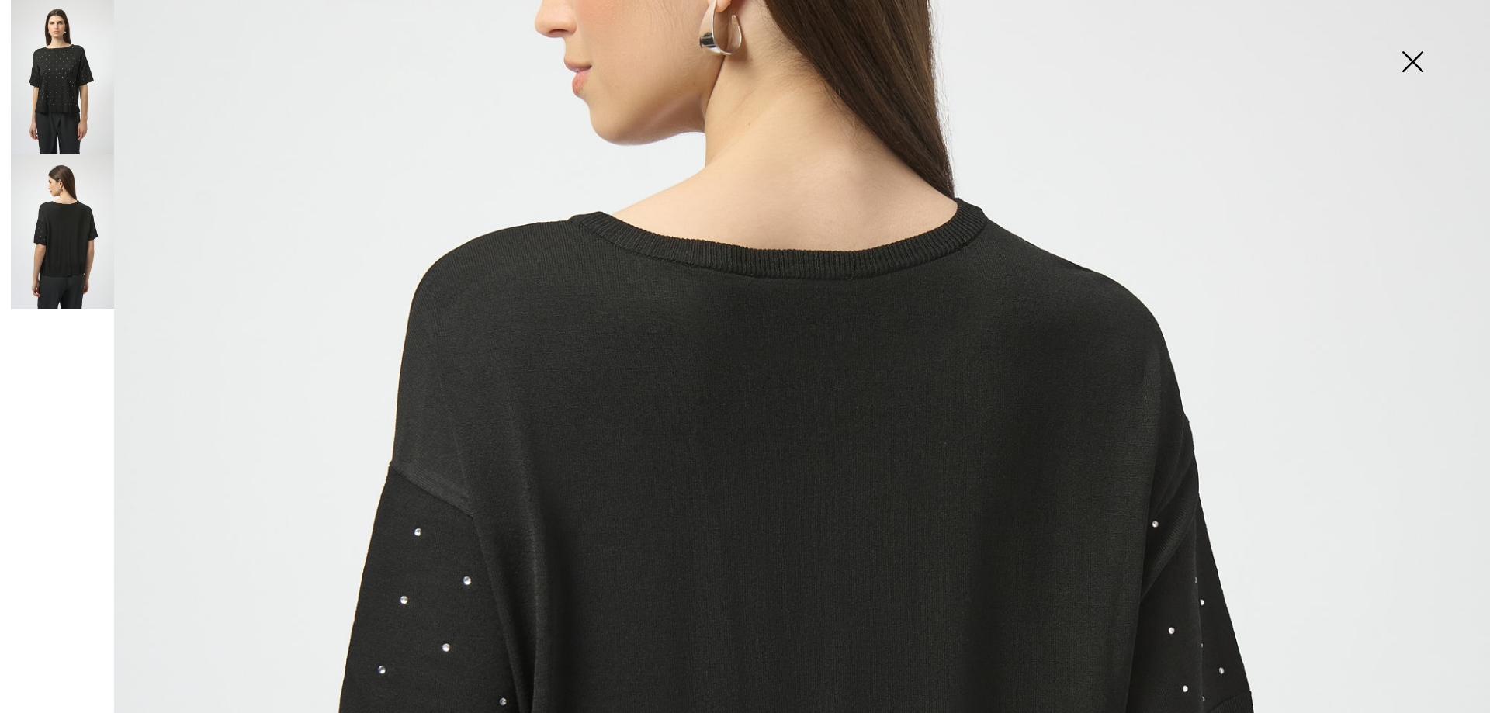
click at [1407, 61] on img at bounding box center [1412, 63] width 78 height 80
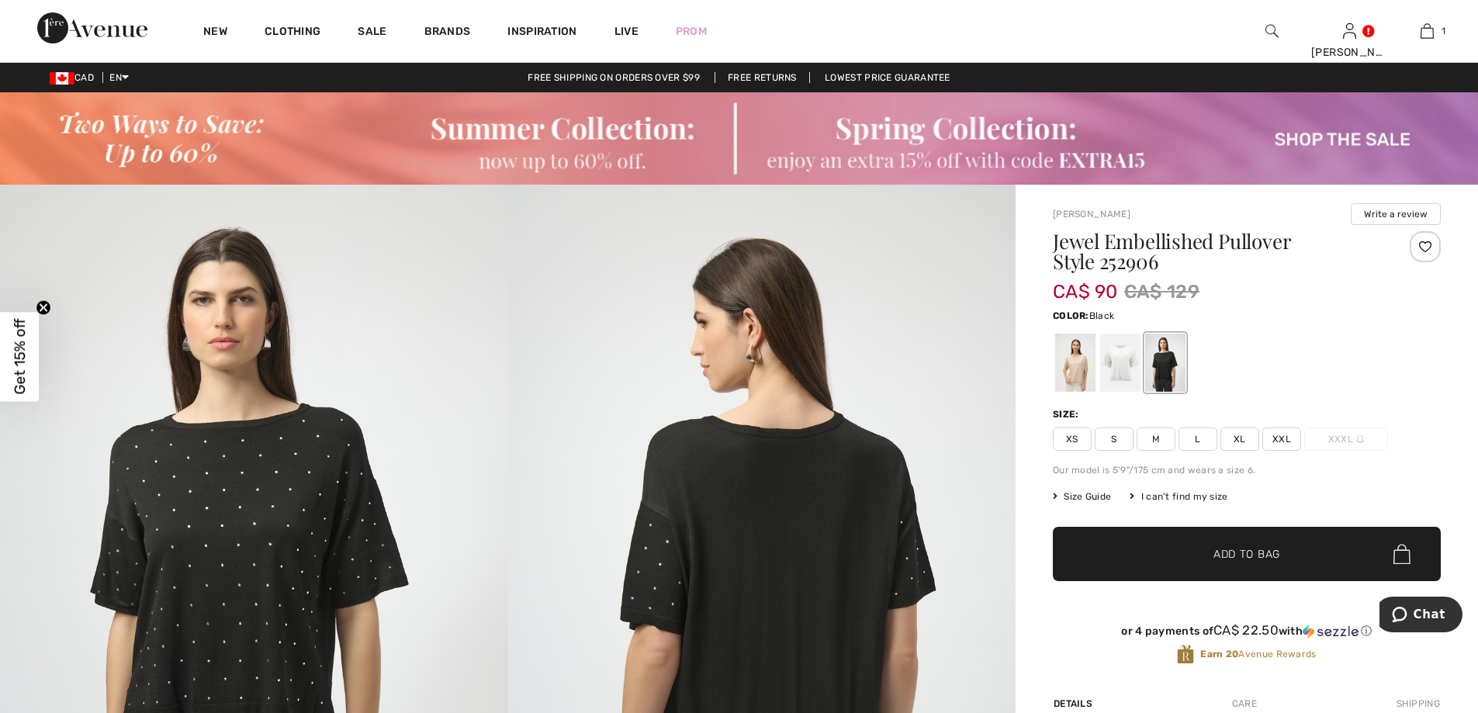
click at [1276, 438] on span "XXL" at bounding box center [1281, 439] width 39 height 23
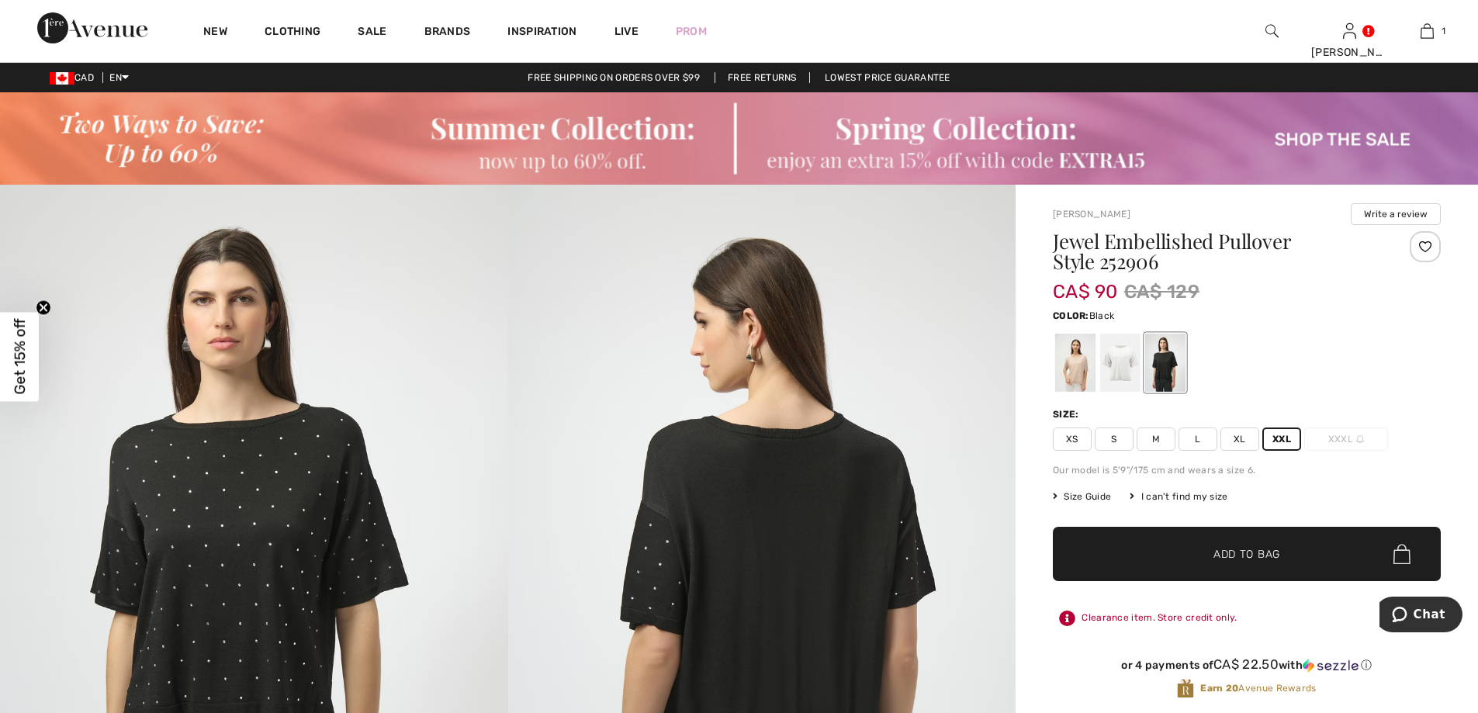
click at [1212, 557] on span "✔ Added to Bag" at bounding box center [1223, 554] width 95 height 16
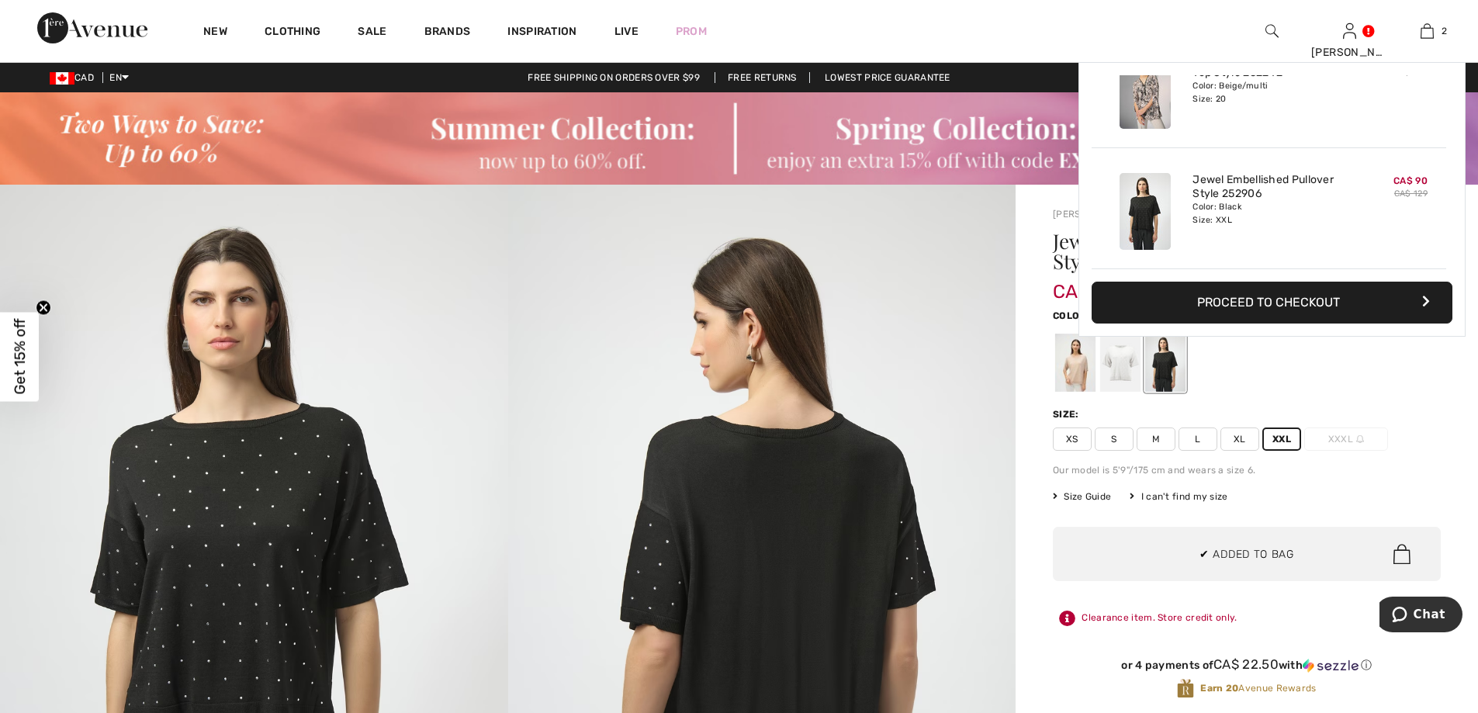
scroll to position [0, 0]
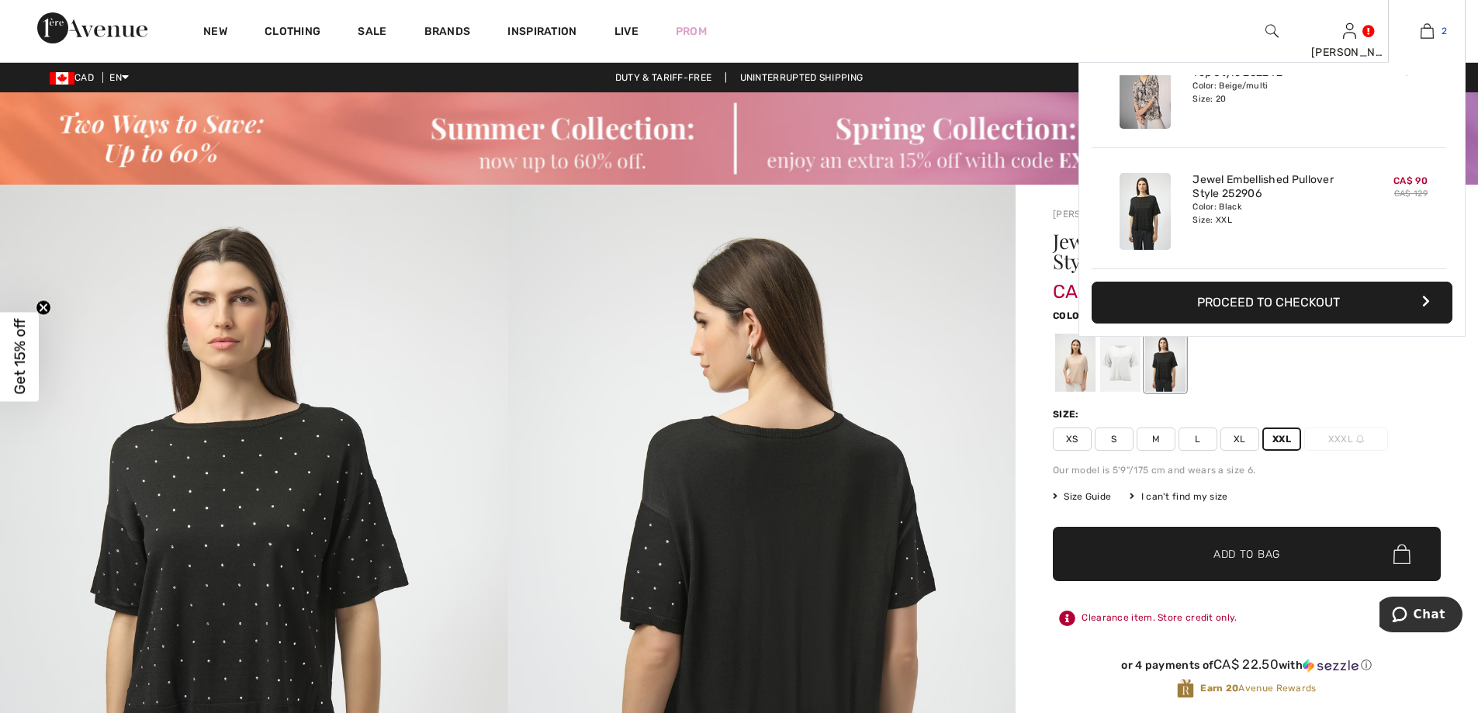
click at [1427, 31] on img at bounding box center [1427, 31] width 13 height 19
click at [1342, 297] on button "Proceed to Checkout" at bounding box center [1272, 303] width 361 height 42
click at [1425, 297] on icon "button" at bounding box center [1426, 301] width 8 height 12
click at [1324, 298] on button "Proceed to Checkout" at bounding box center [1272, 303] width 361 height 42
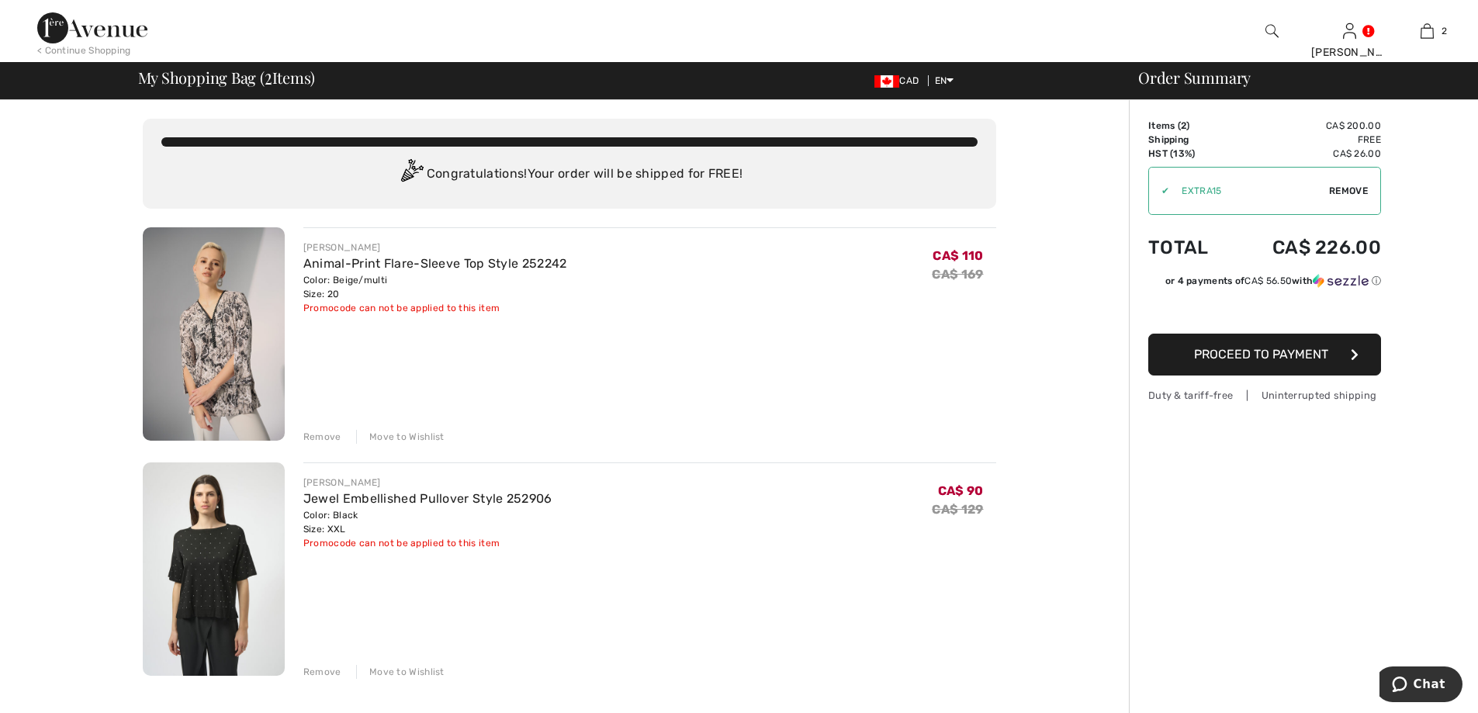
click at [310, 672] on div "Remove" at bounding box center [322, 672] width 38 height 14
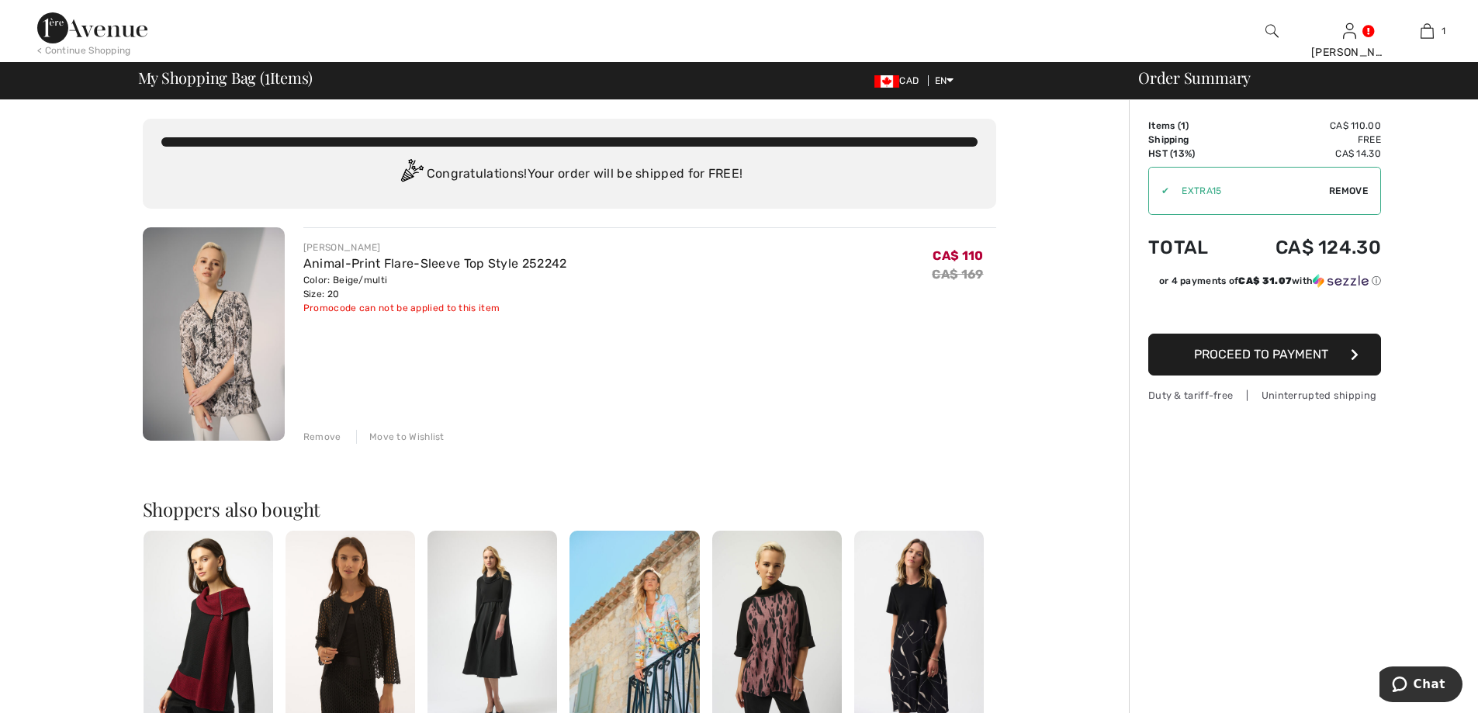
click at [317, 435] on div "Remove" at bounding box center [322, 437] width 38 height 14
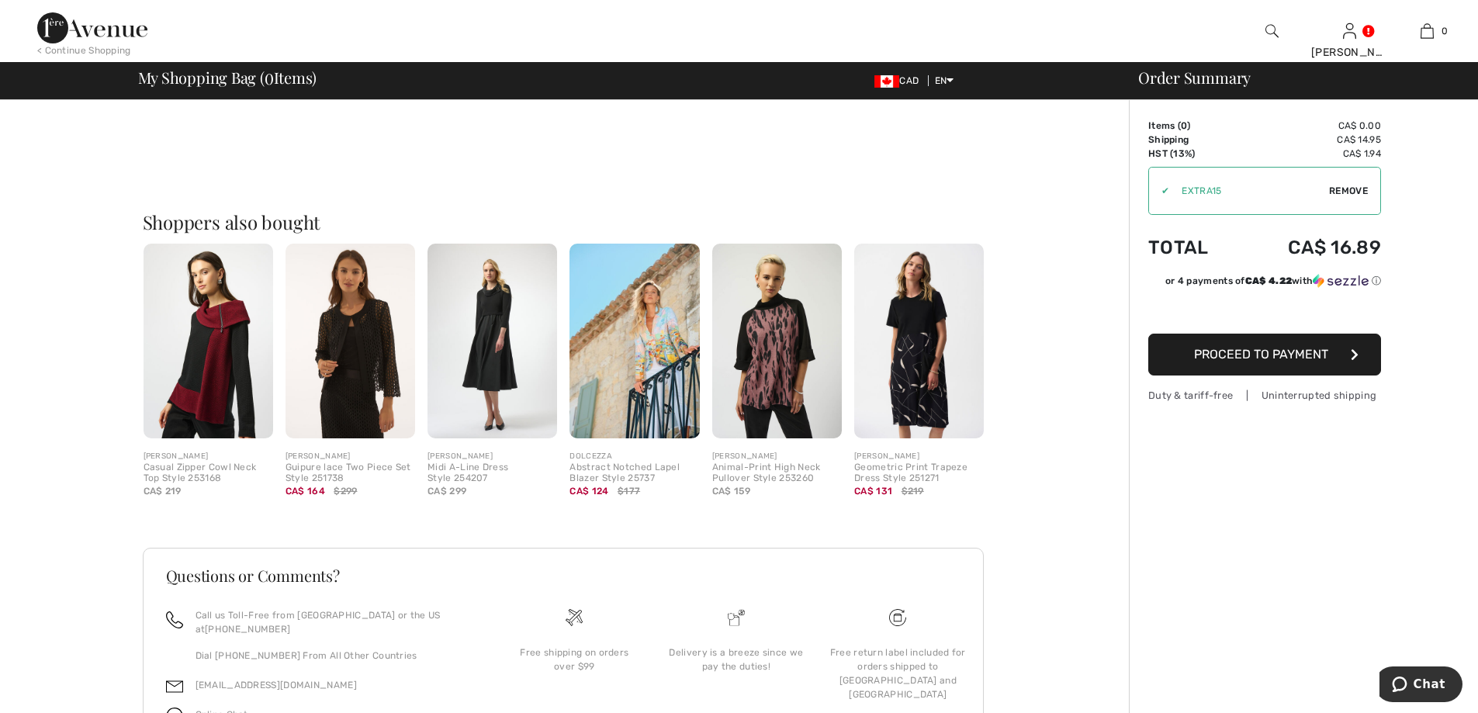
scroll to position [310, 0]
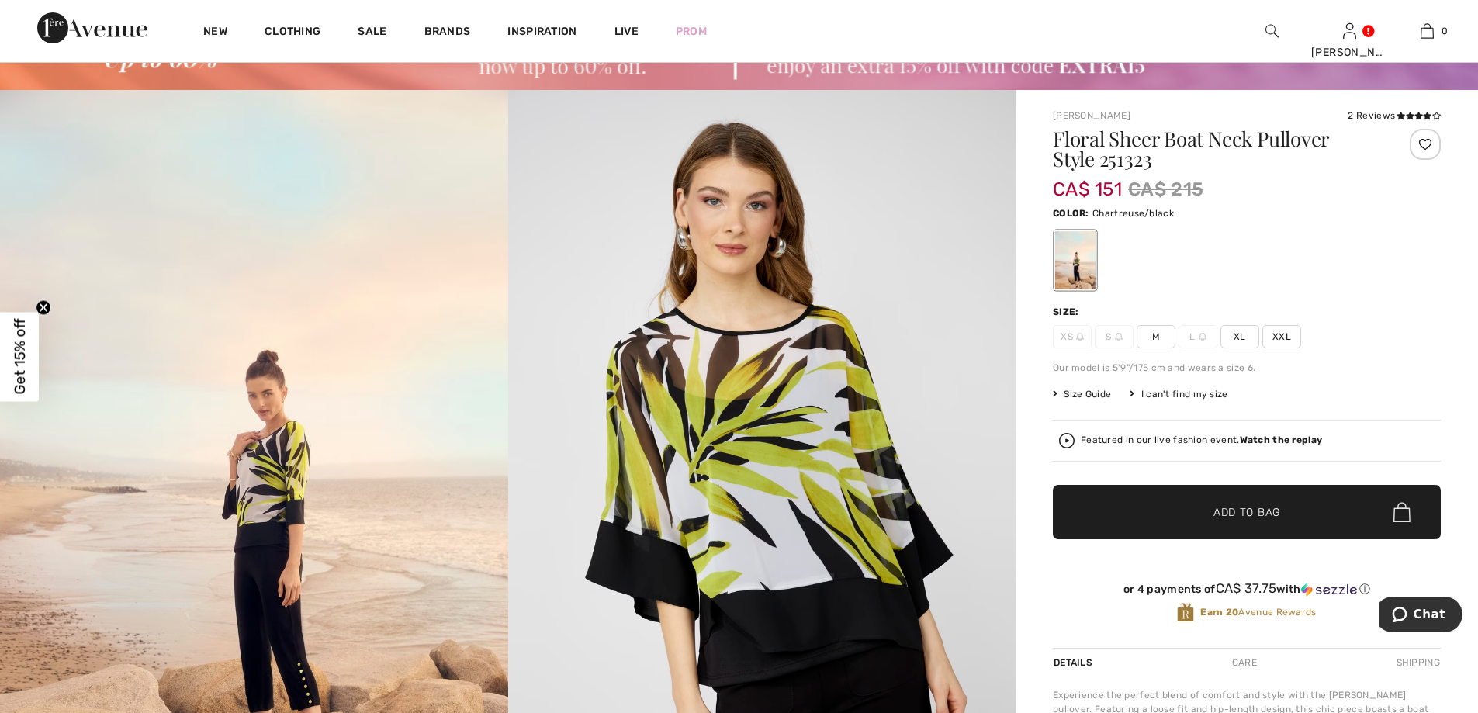
scroll to position [78, 0]
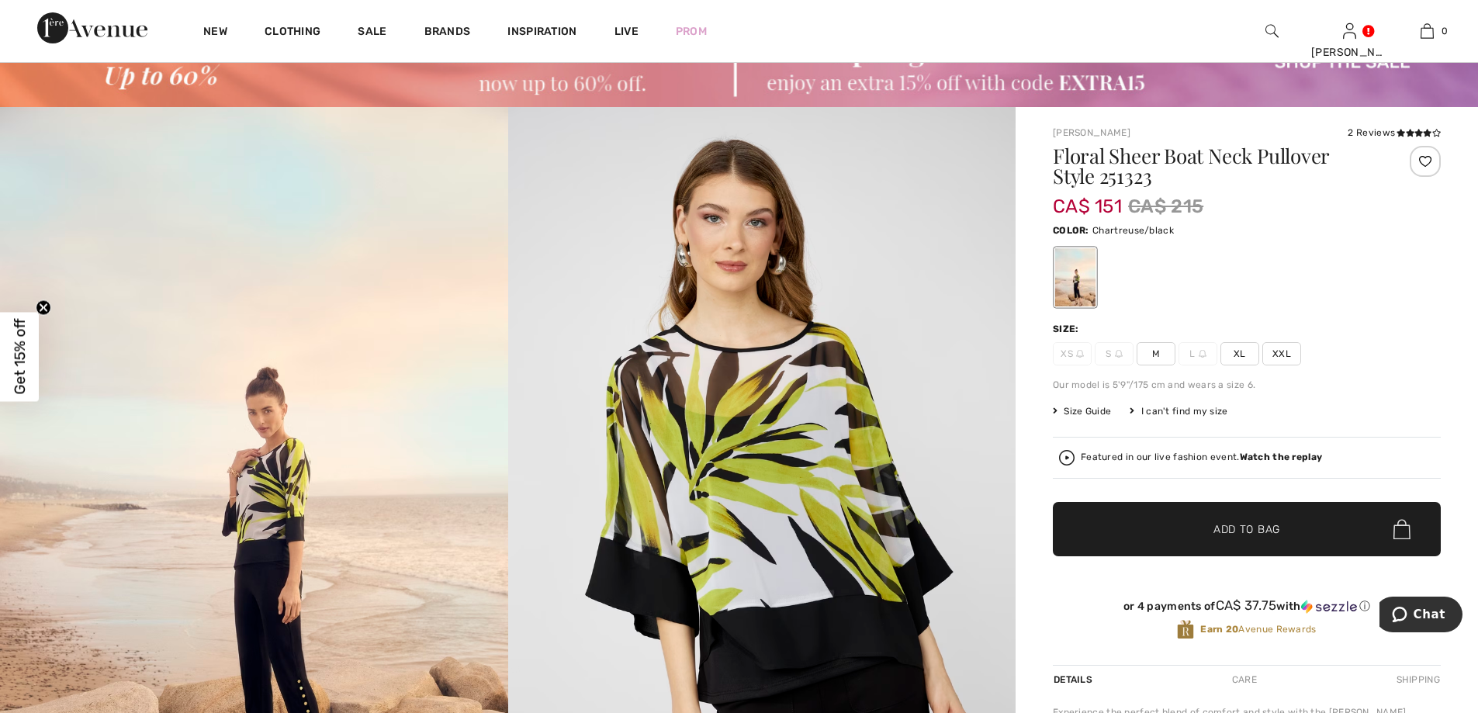
click at [1279, 351] on span "XXL" at bounding box center [1281, 353] width 39 height 23
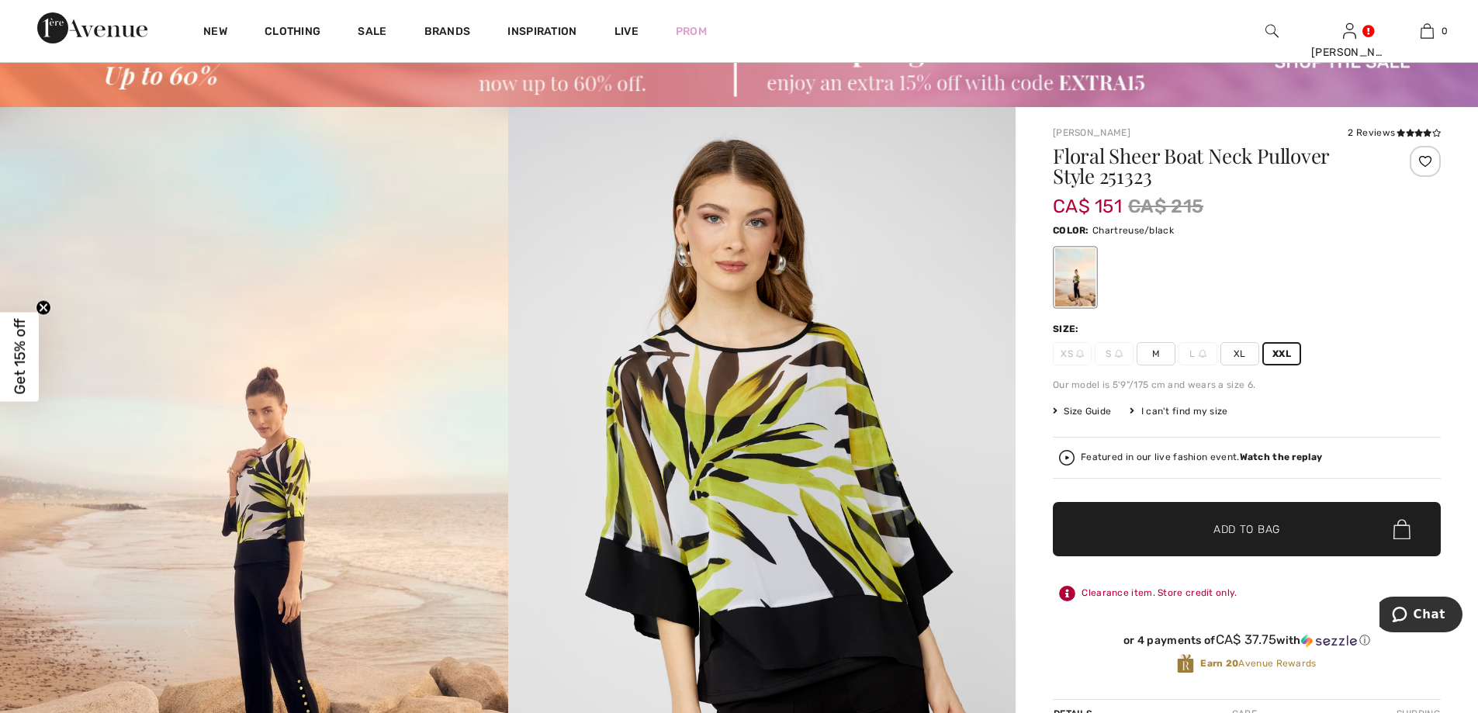
click at [1255, 523] on span "Add to Bag" at bounding box center [1246, 529] width 67 height 16
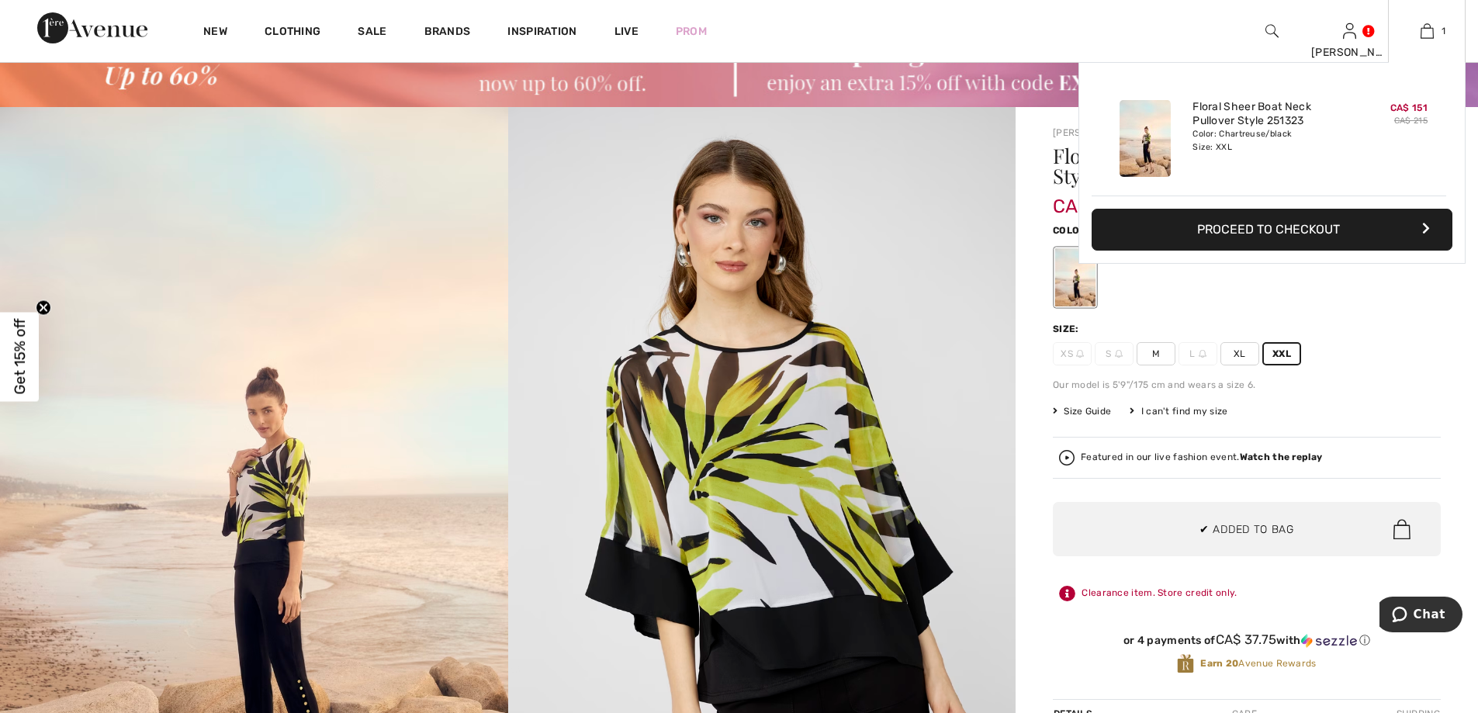
click at [1298, 230] on button "Proceed to Checkout" at bounding box center [1272, 230] width 361 height 42
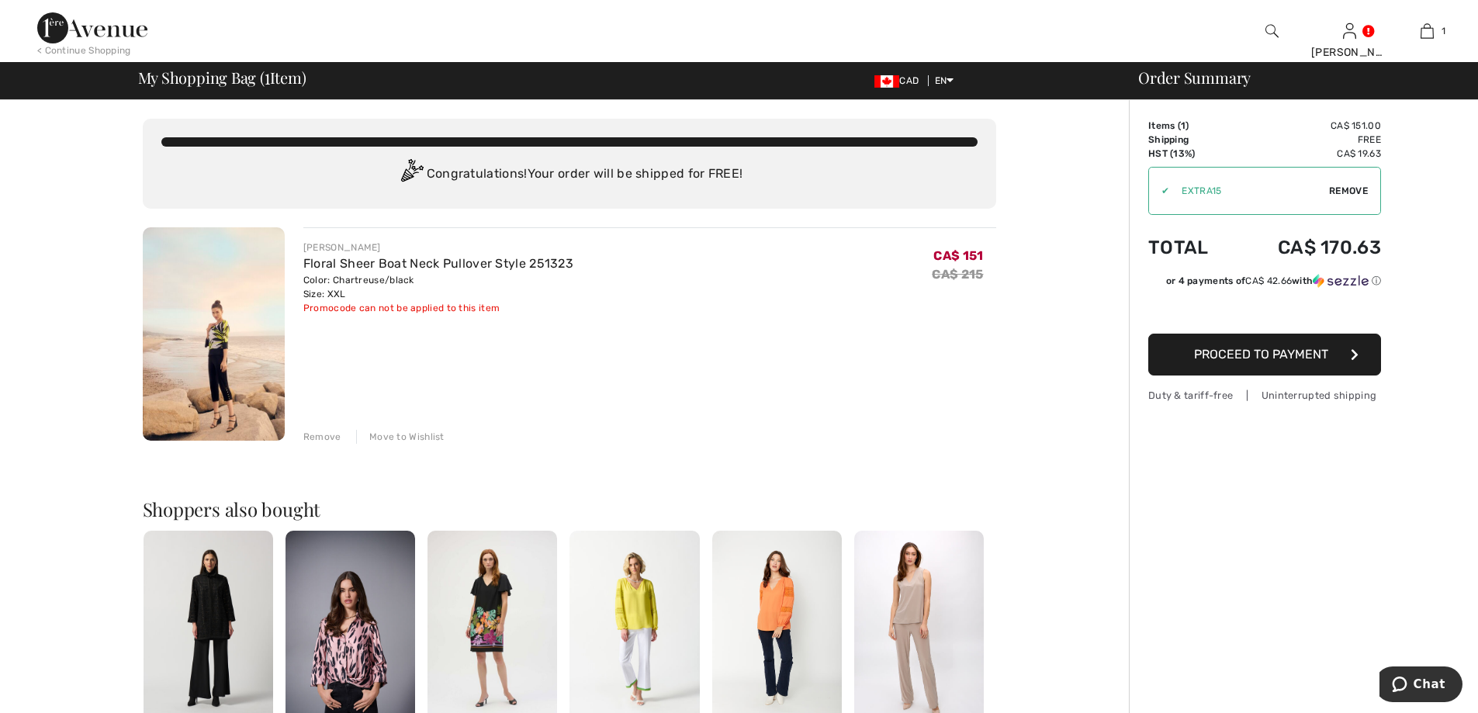
click at [317, 433] on div "Remove" at bounding box center [322, 437] width 38 height 14
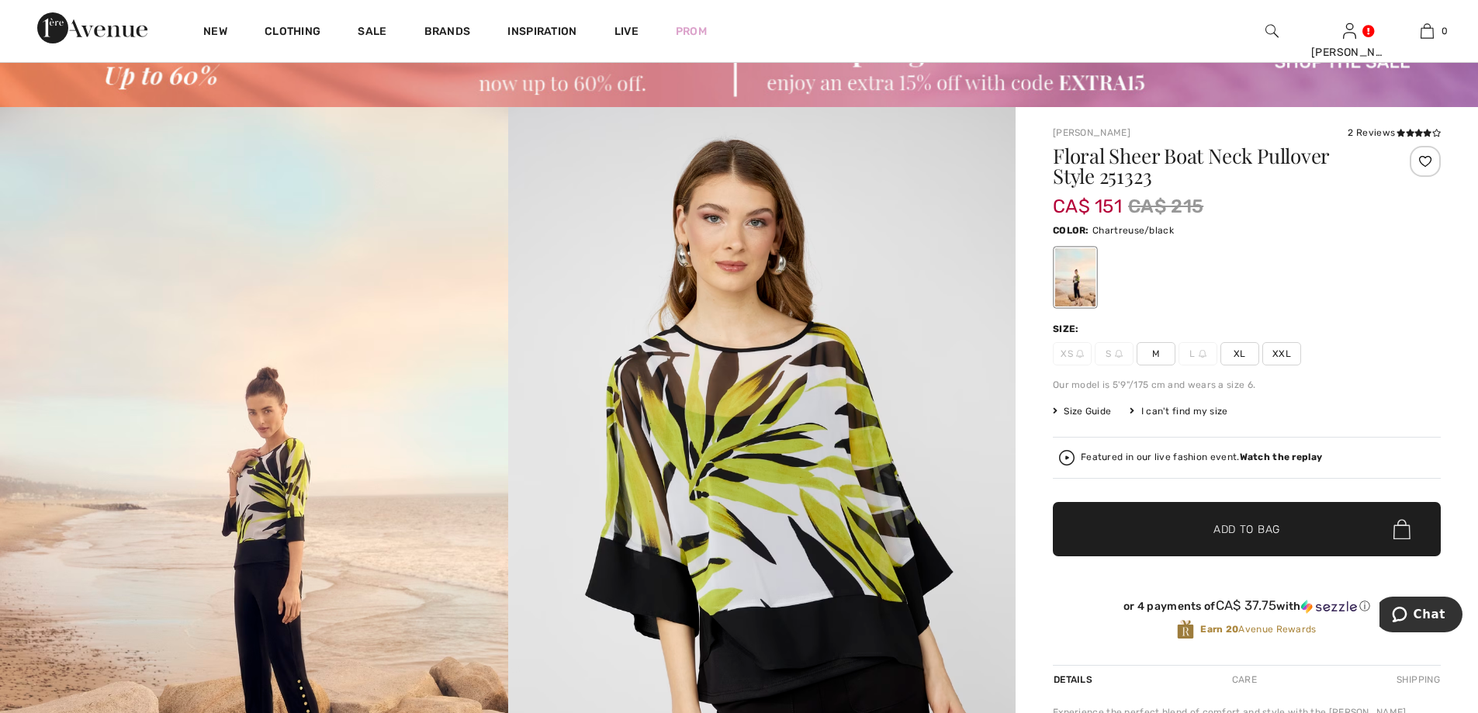
click at [1090, 407] on span "Size Guide" at bounding box center [1082, 411] width 58 height 14
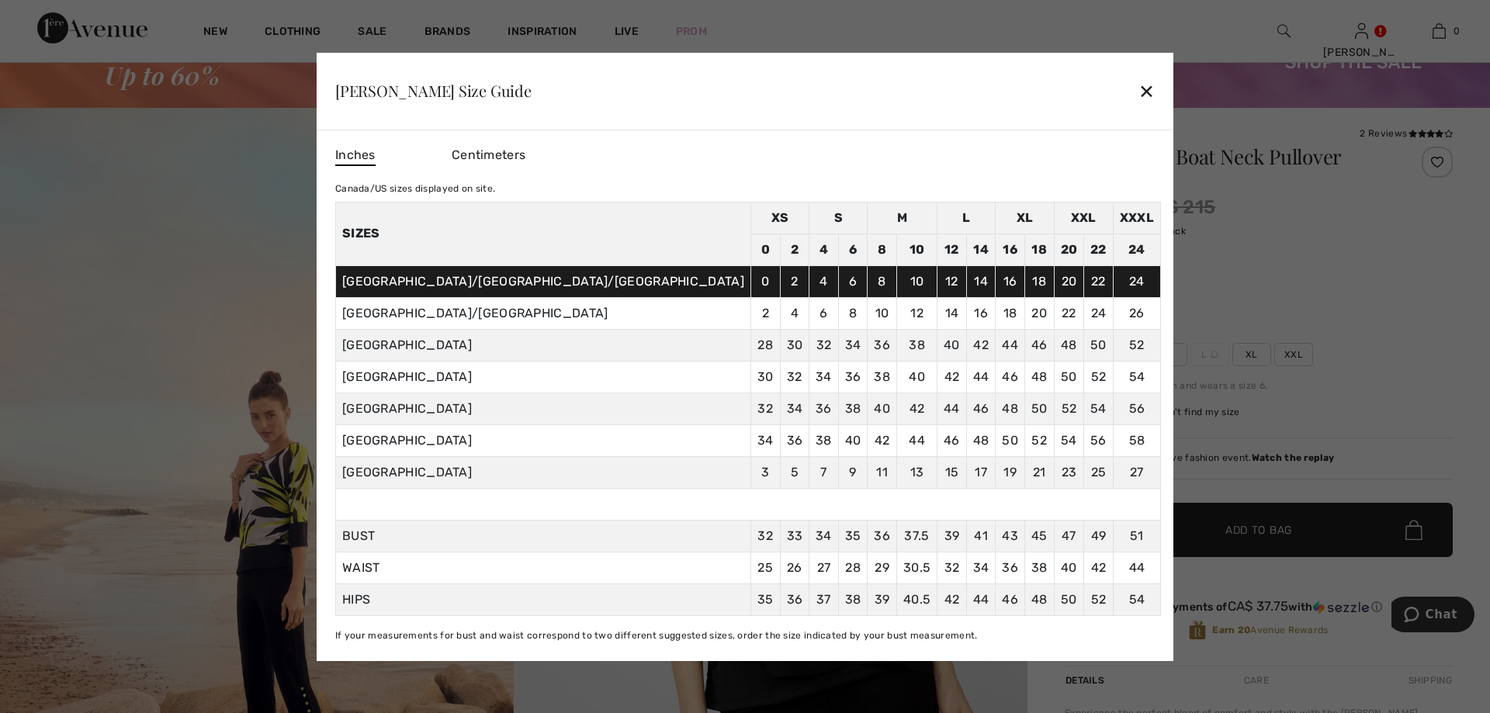
click at [1138, 88] on div "✕" at bounding box center [1146, 90] width 16 height 33
